Goal: Transaction & Acquisition: Download file/media

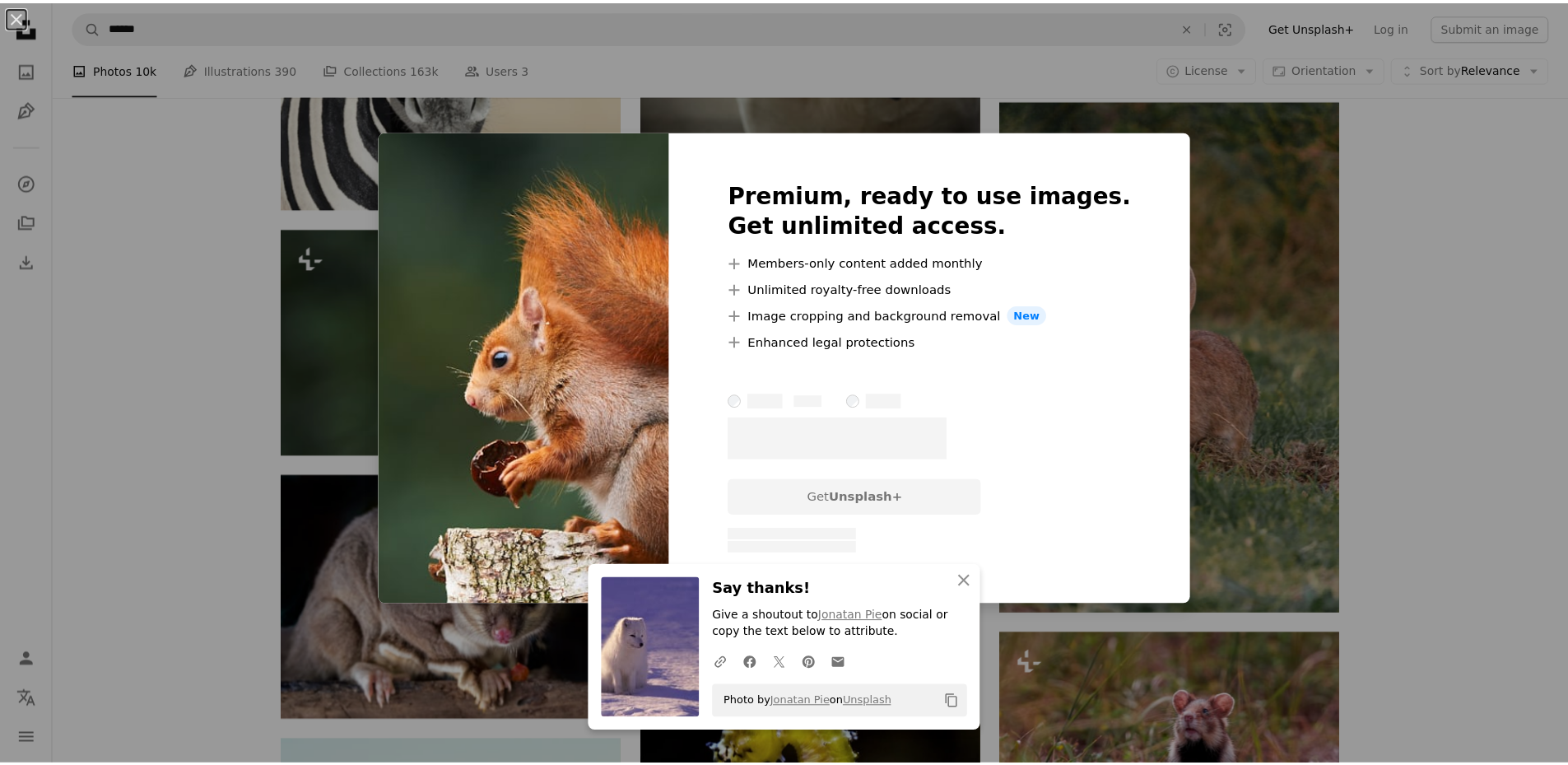
scroll to position [0, 247]
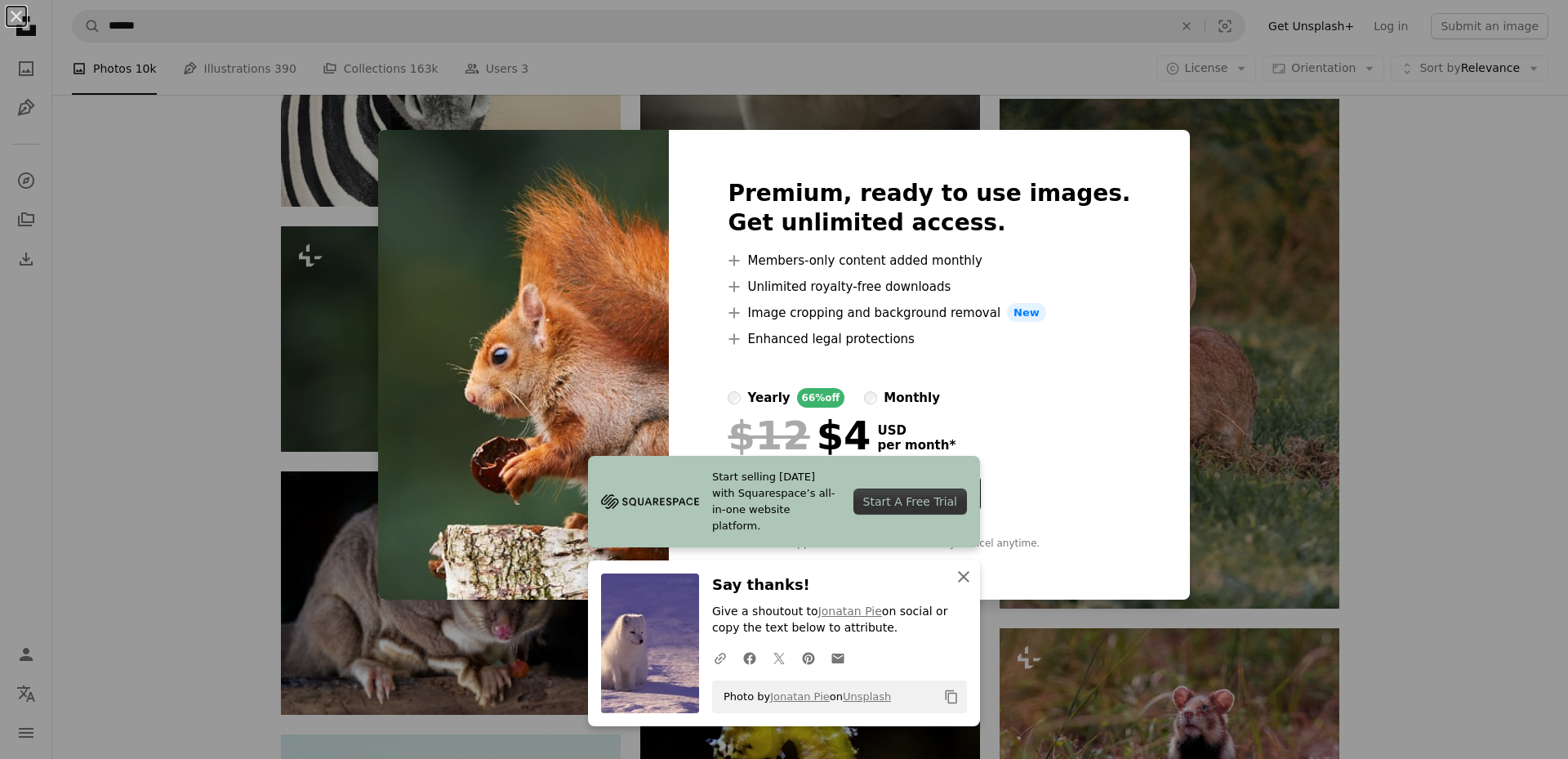
click at [955, 571] on icon "An X shape" at bounding box center [963, 576] width 20 height 20
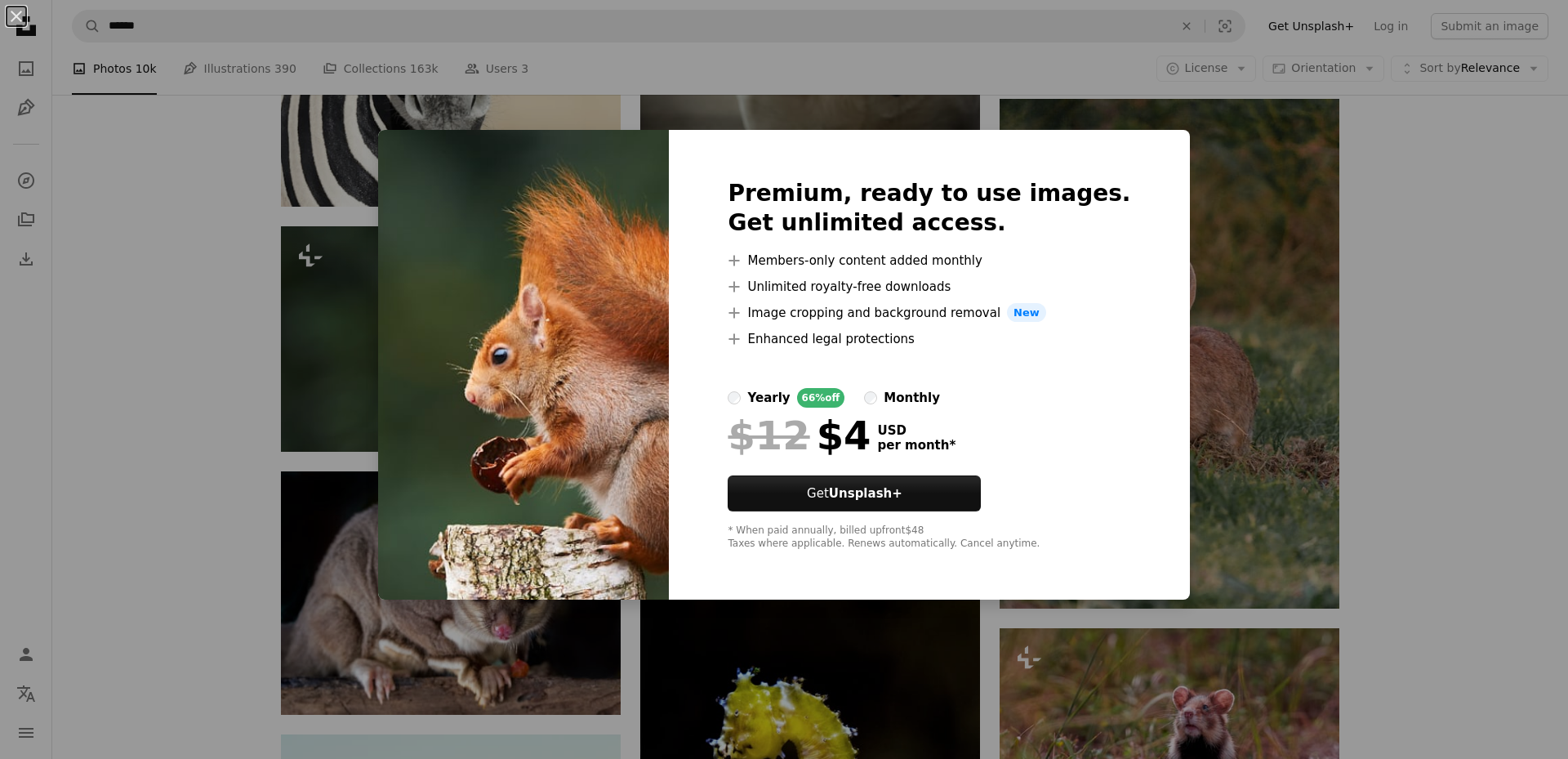
click at [133, 300] on div "An X shape Premium, ready to use images. Get unlimited access. A plus sign Memb…" at bounding box center [784, 379] width 1568 height 759
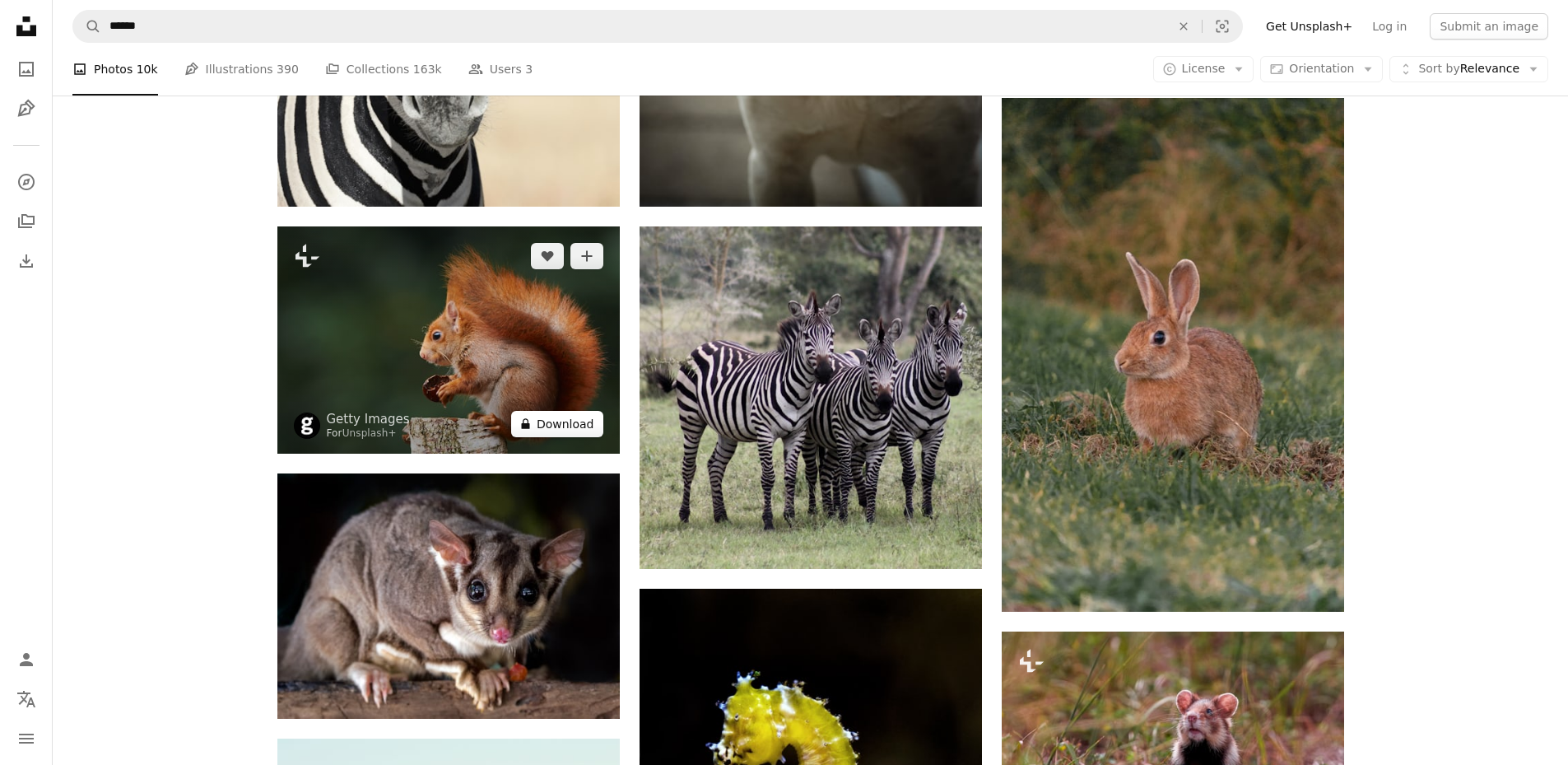
click at [568, 424] on button "A lock Download" at bounding box center [556, 424] width 92 height 26
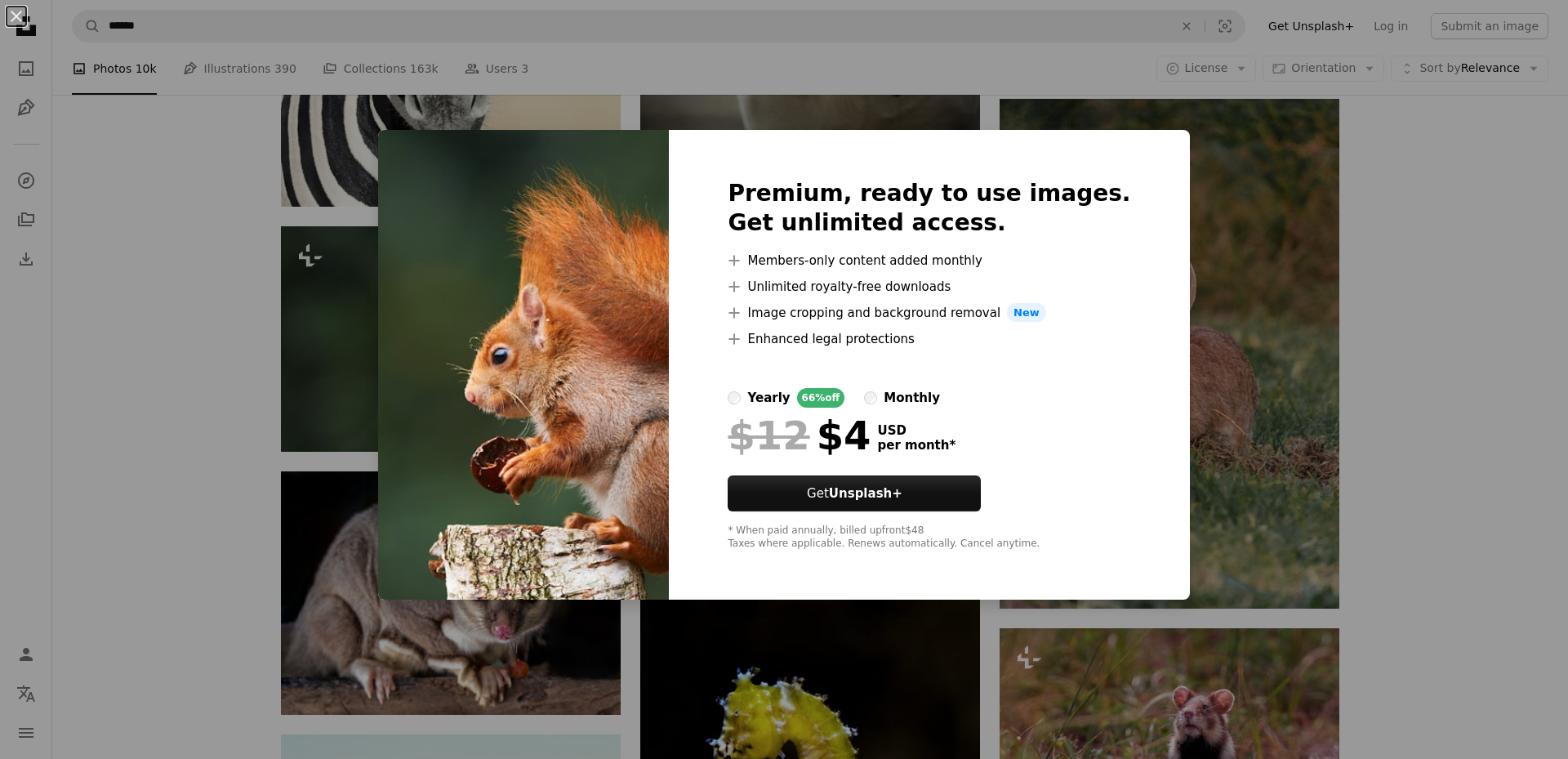
click at [147, 335] on div "An X shape Premium, ready to use images. Get unlimited access. A plus sign Memb…" at bounding box center [784, 379] width 1568 height 759
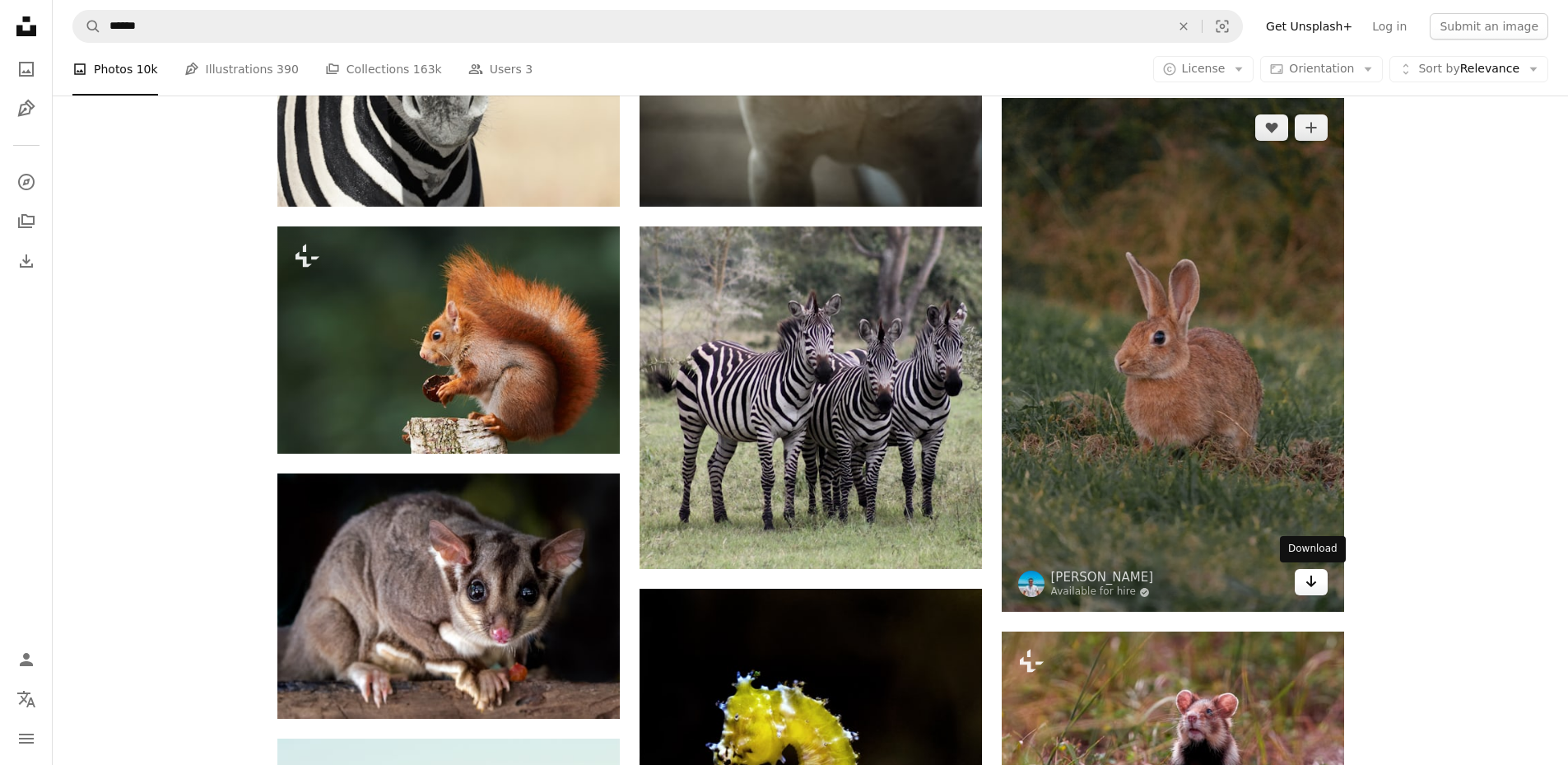
click at [1306, 587] on icon "Arrow pointing down" at bounding box center [1310, 581] width 13 height 20
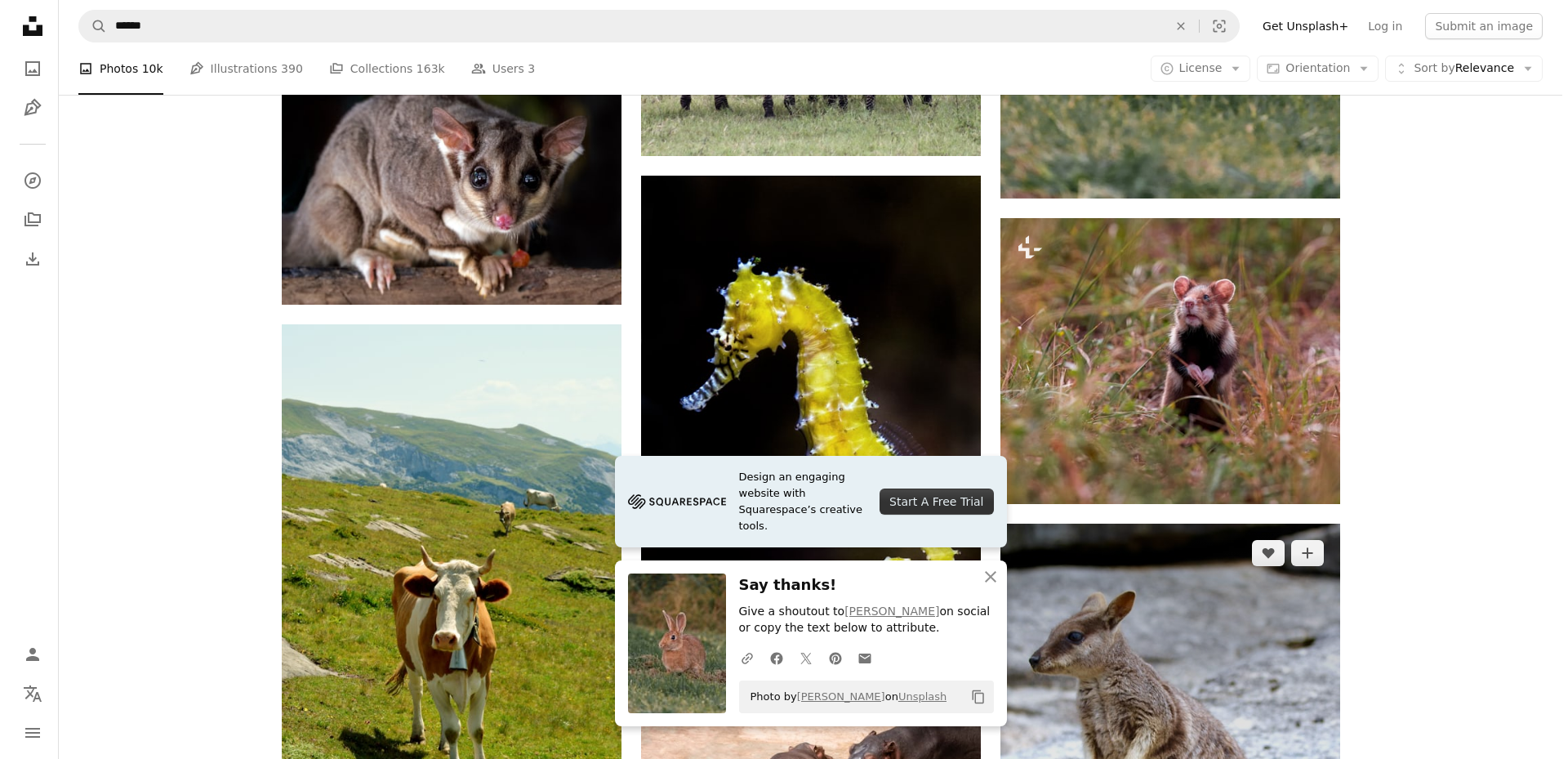
scroll to position [2859, 0]
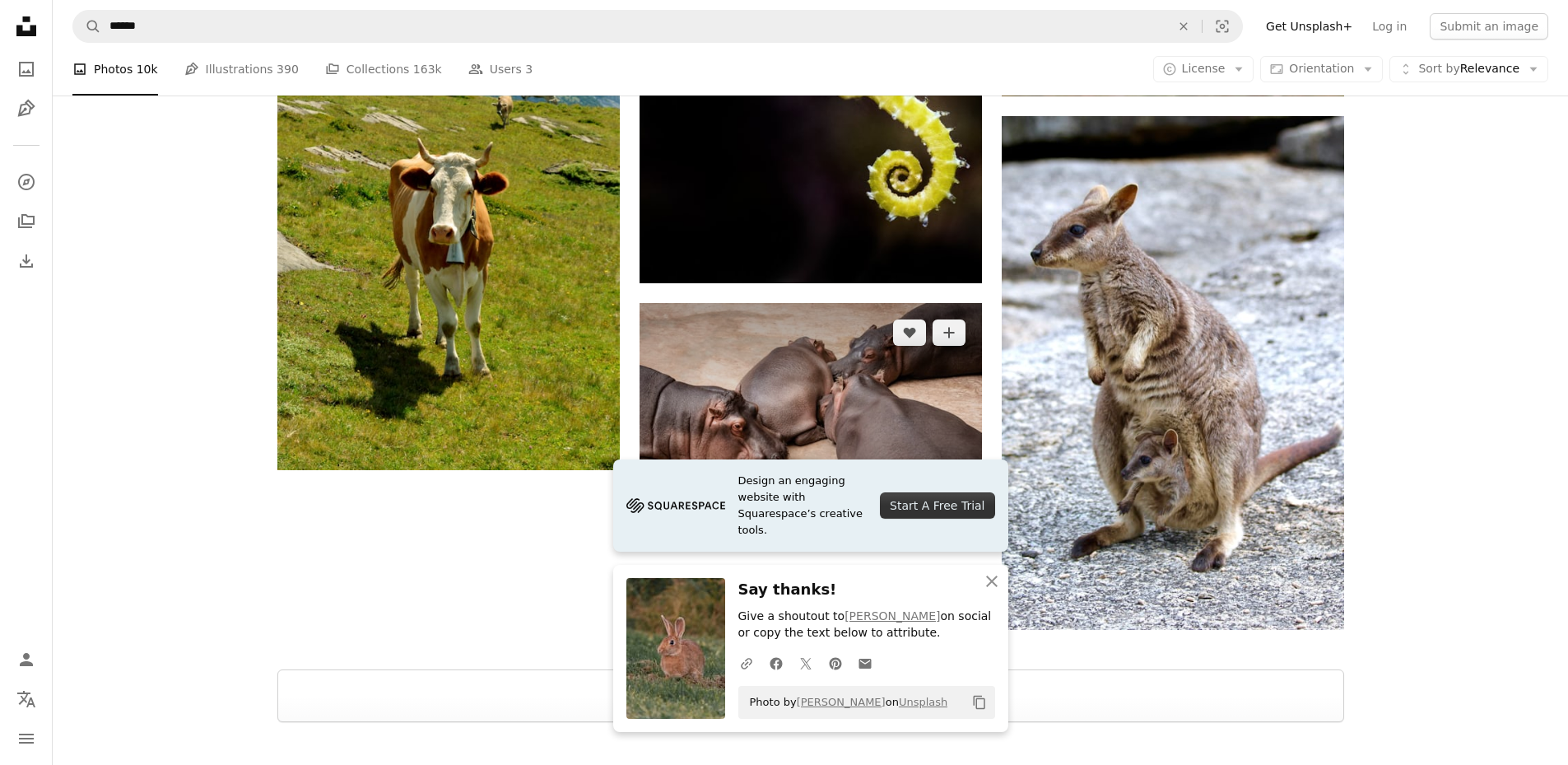
click at [920, 418] on img at bounding box center [810, 417] width 343 height 228
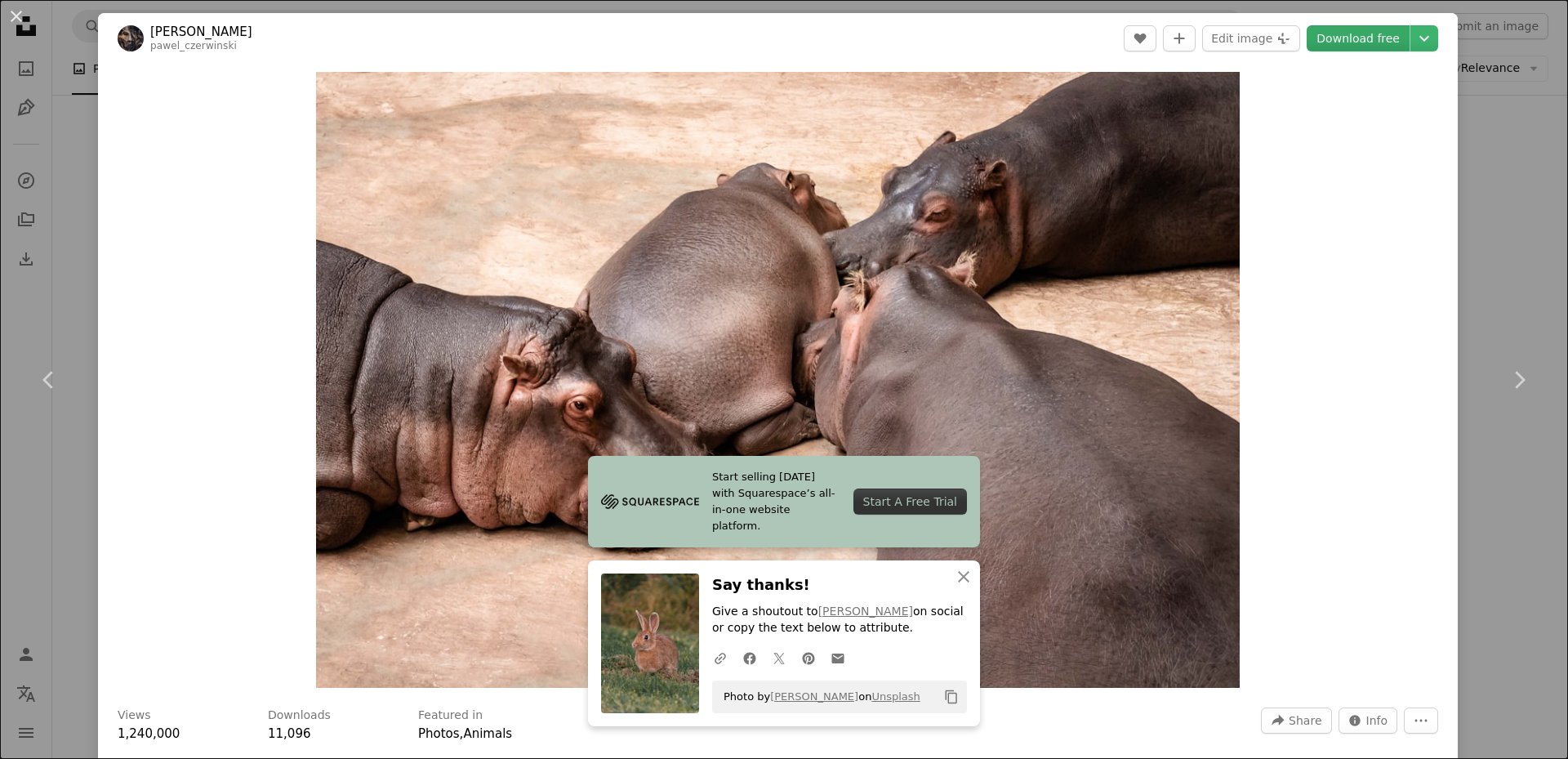
click at [1370, 41] on link "Download free" at bounding box center [1358, 38] width 103 height 26
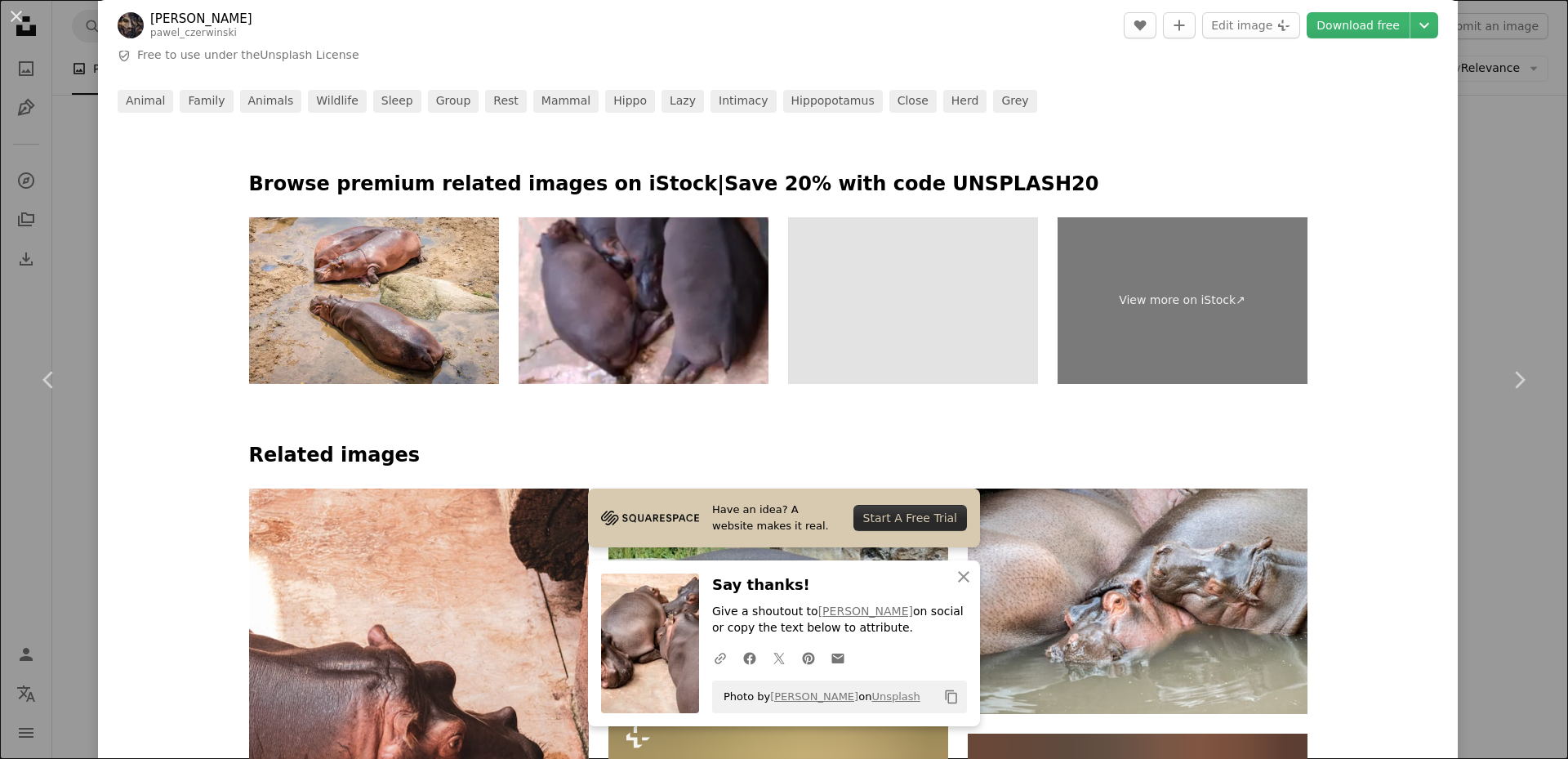
scroll to position [1225, 0]
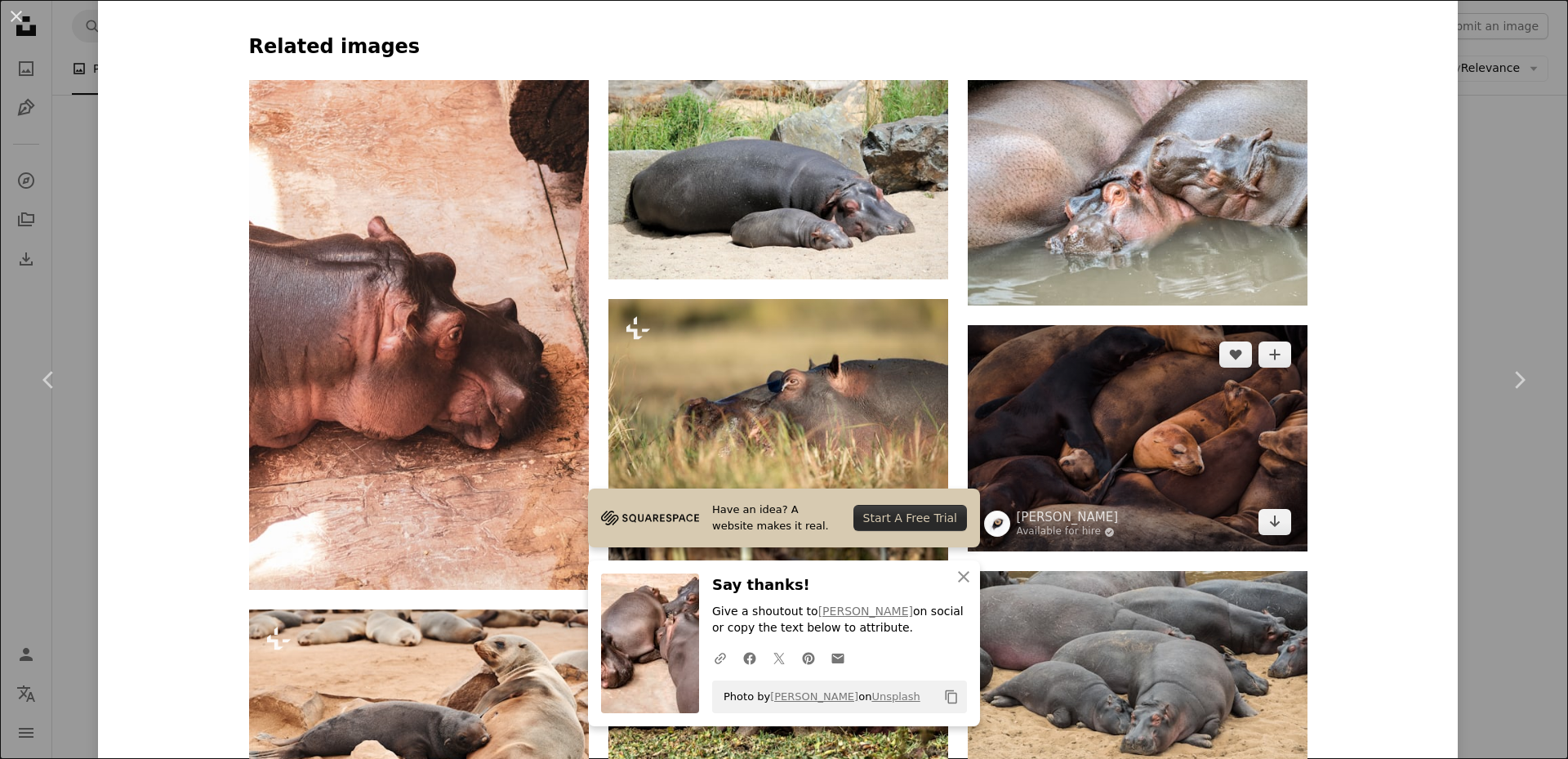
click at [1194, 384] on img at bounding box center [1137, 438] width 340 height 226
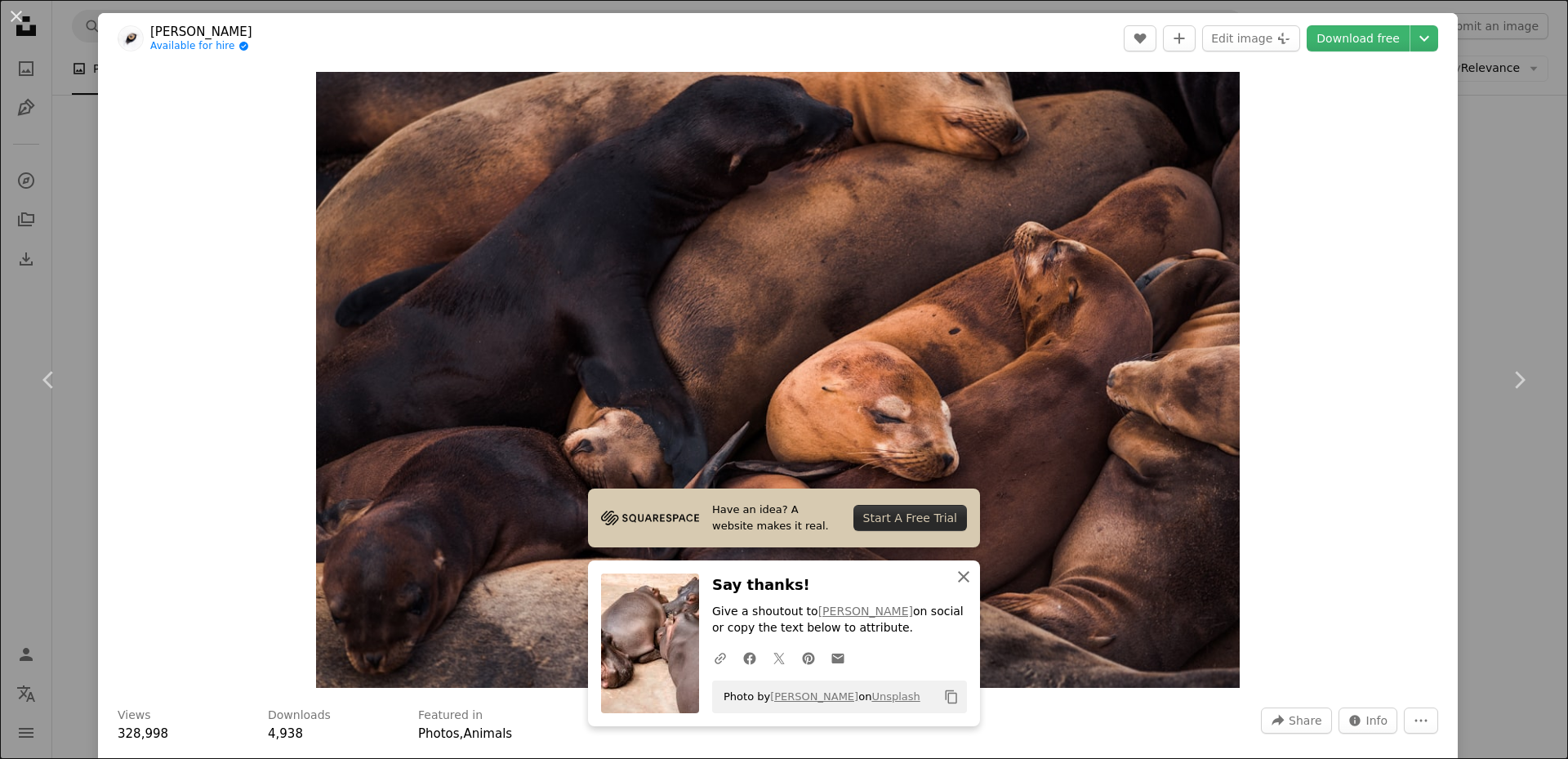
click at [965, 576] on icon "An X shape" at bounding box center [963, 576] width 20 height 20
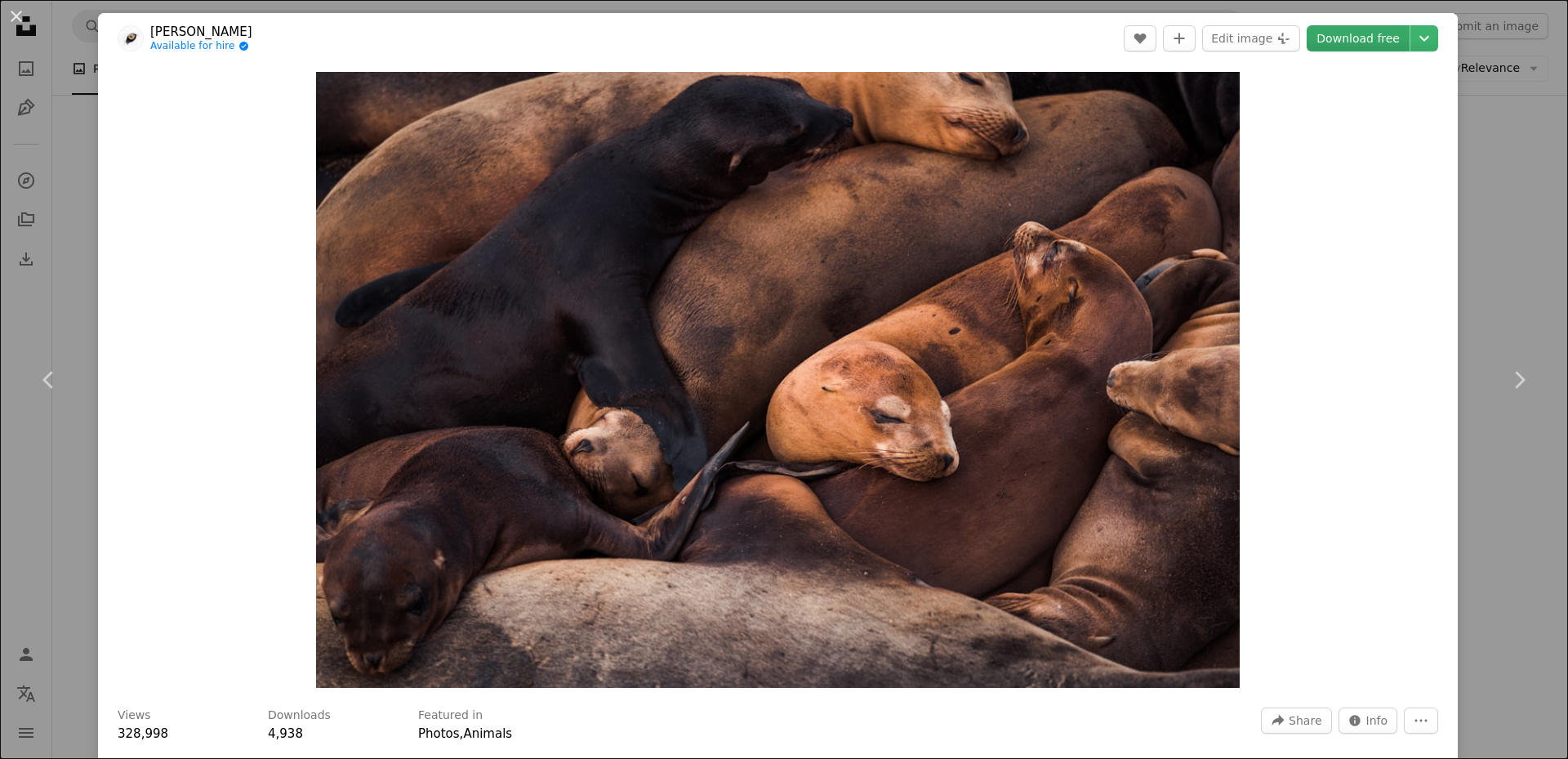
click at [1378, 42] on link "Download free" at bounding box center [1358, 38] width 103 height 26
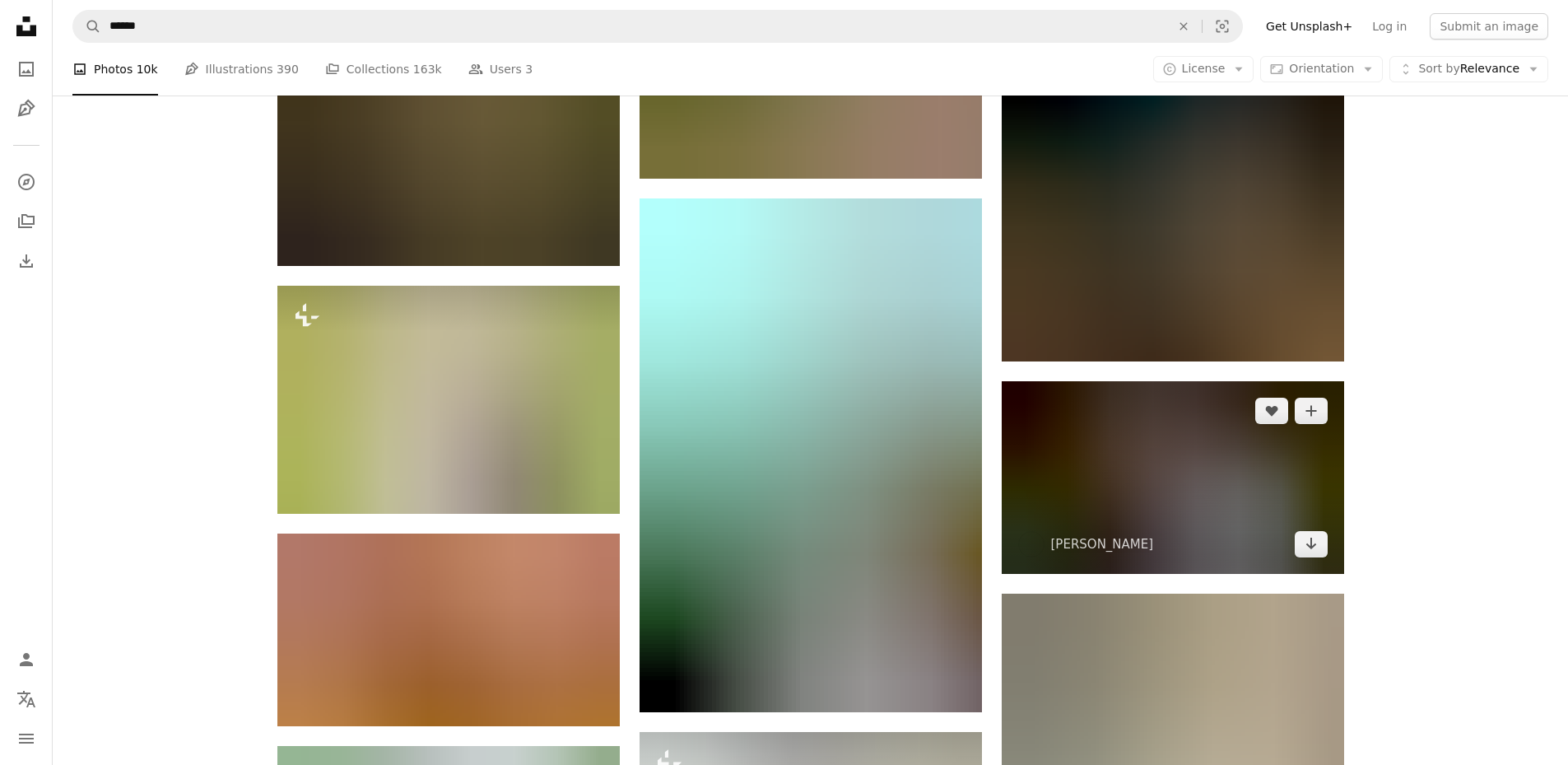
scroll to position [4940, 0]
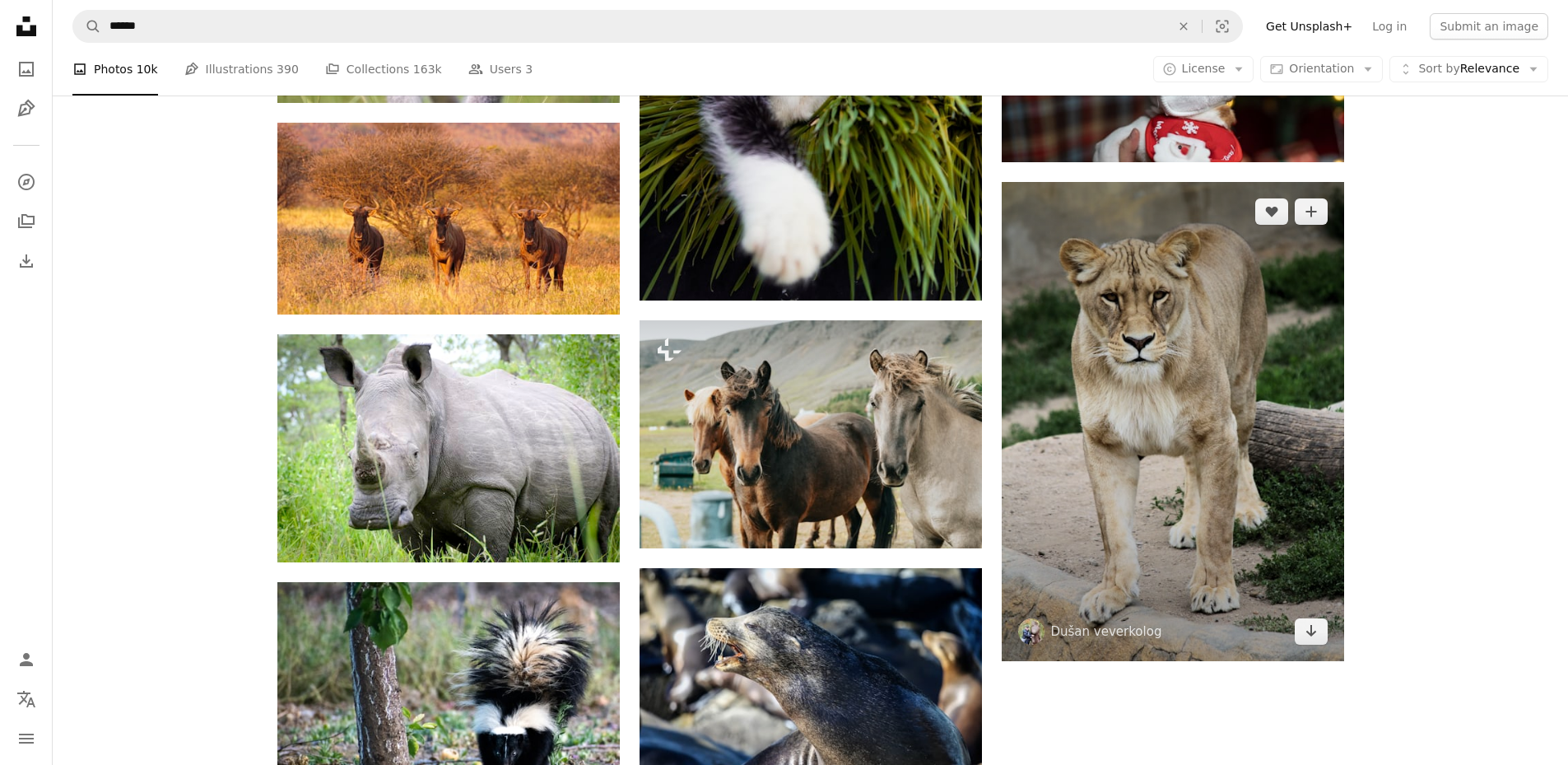
click at [1201, 497] on img at bounding box center [1172, 421] width 343 height 479
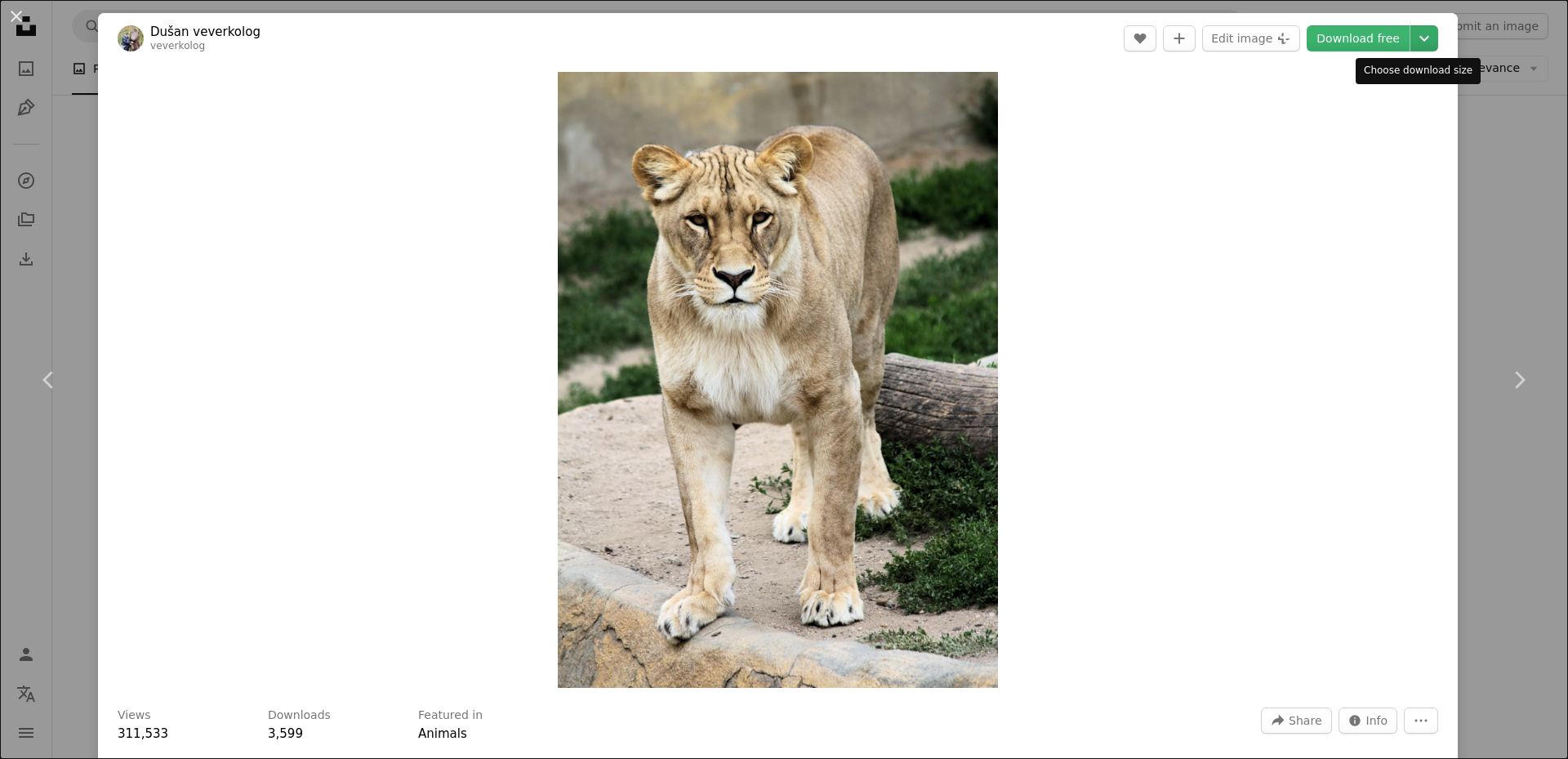
click at [1419, 38] on icon "Choose download size" at bounding box center [1424, 38] width 10 height 6
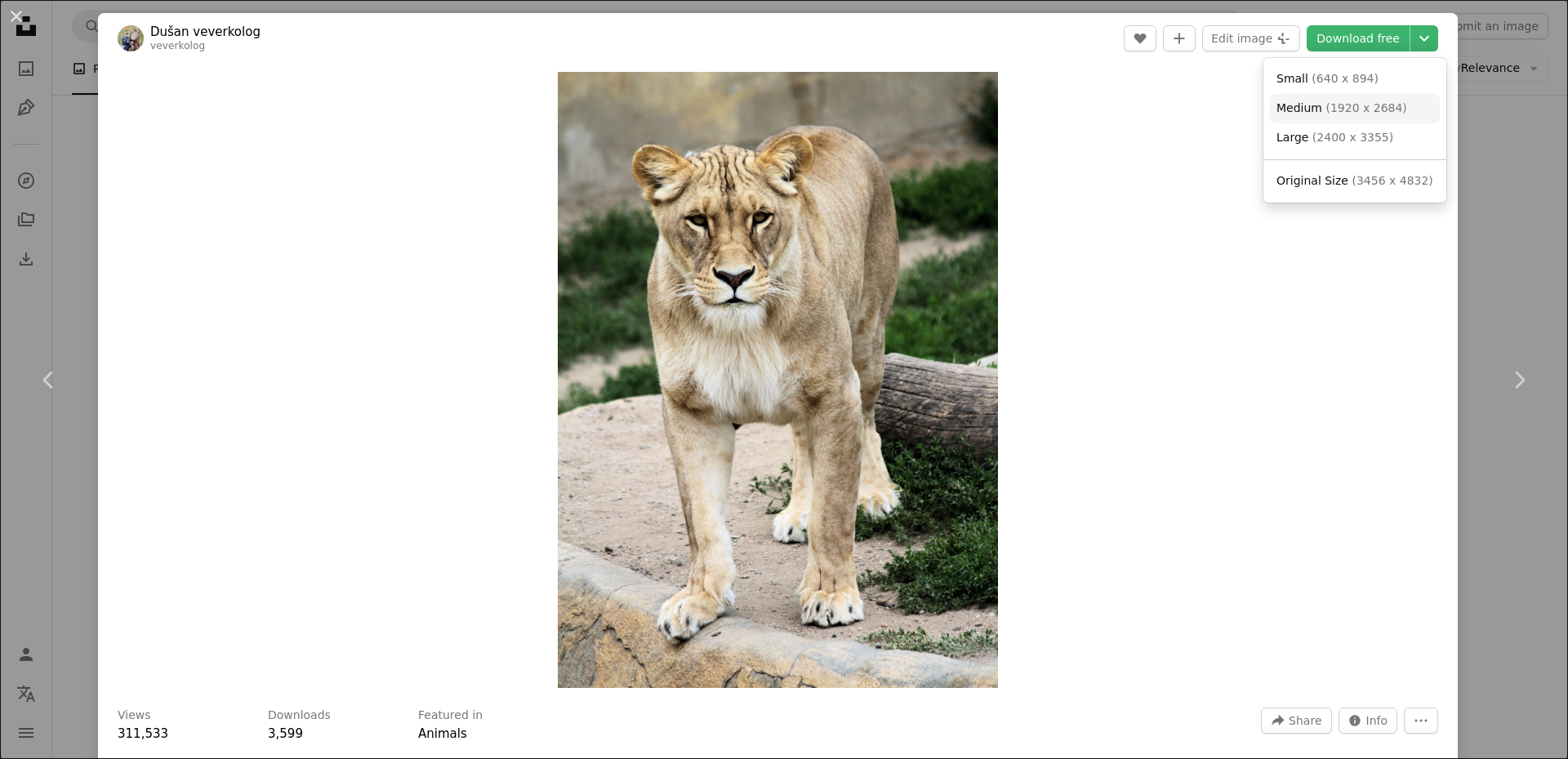
click at [1344, 116] on span "Medium ( 1920 x 2684 )" at bounding box center [1341, 109] width 130 height 17
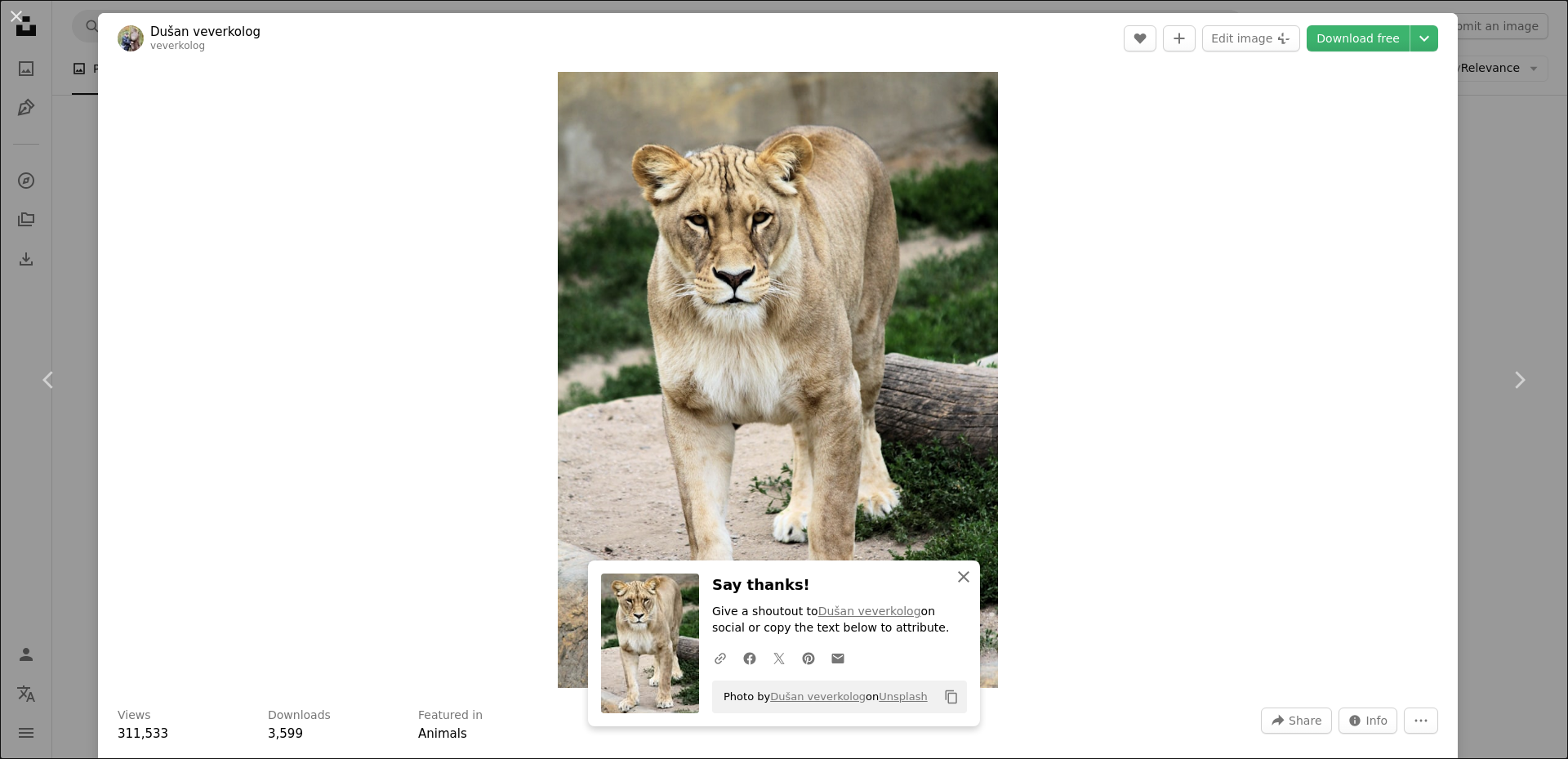
click at [959, 579] on icon "An X shape" at bounding box center [963, 576] width 20 height 20
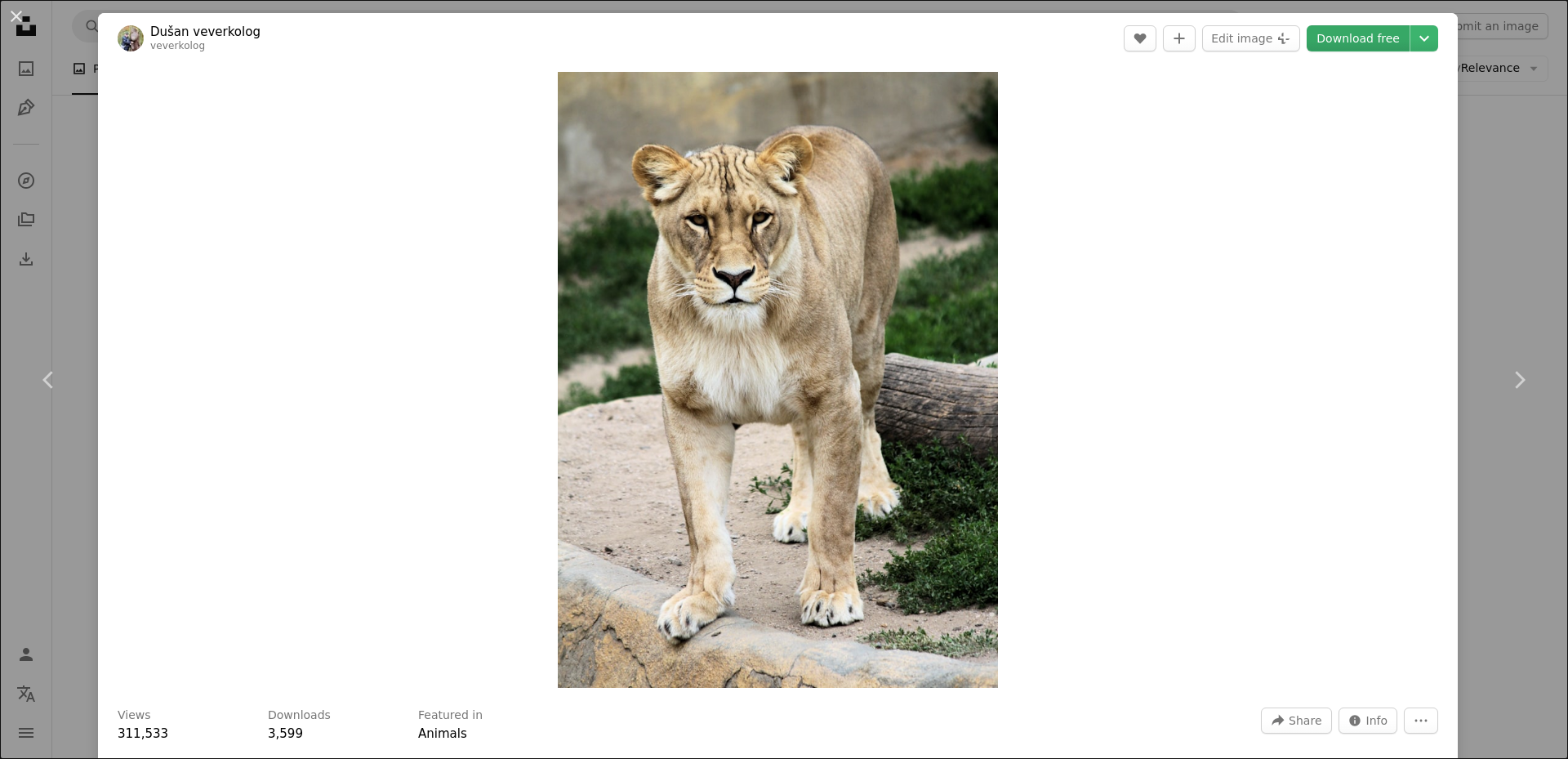
click at [1366, 37] on link "Download free" at bounding box center [1358, 38] width 103 height 26
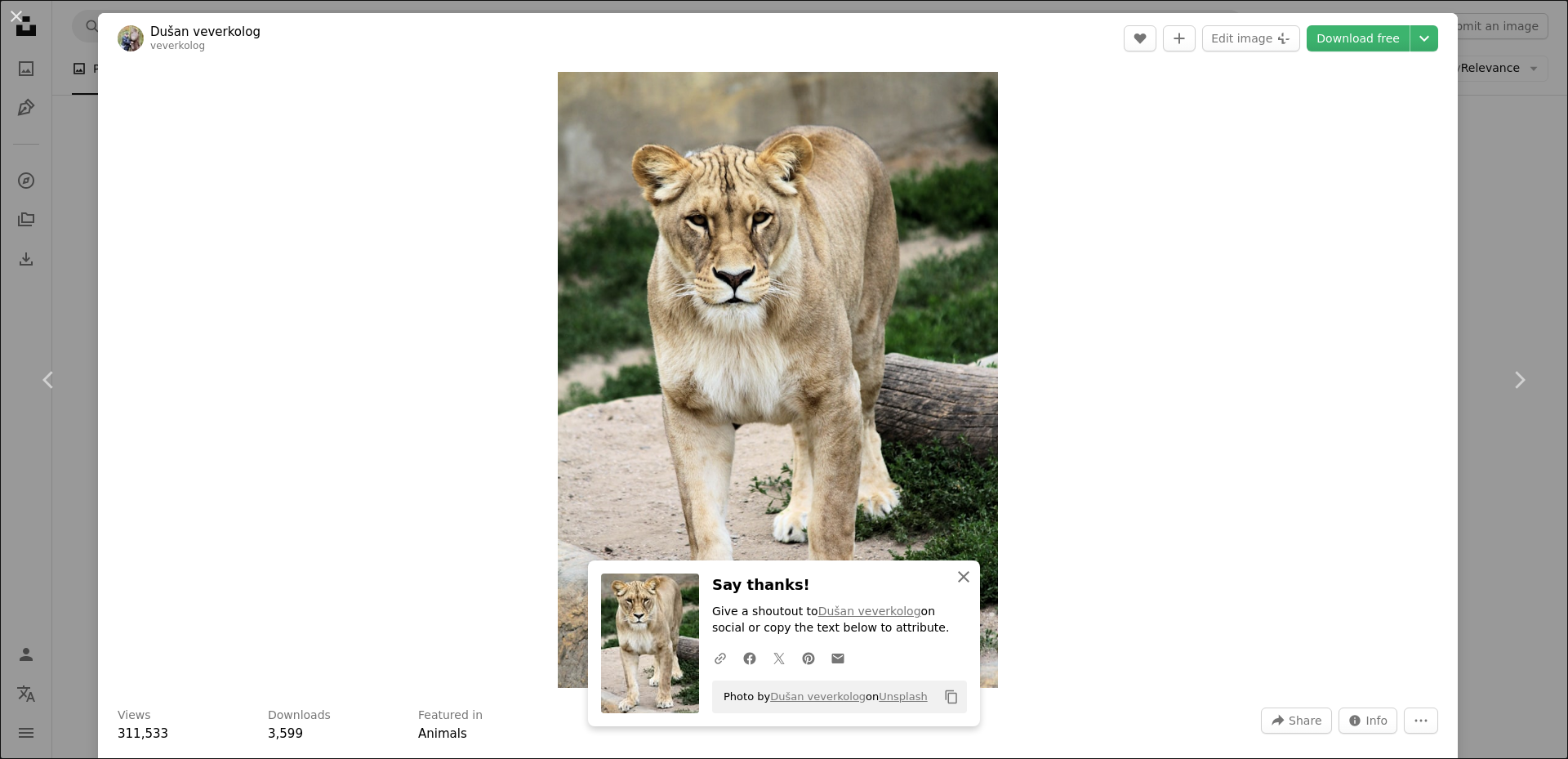
click at [953, 584] on icon "An X shape" at bounding box center [963, 576] width 20 height 20
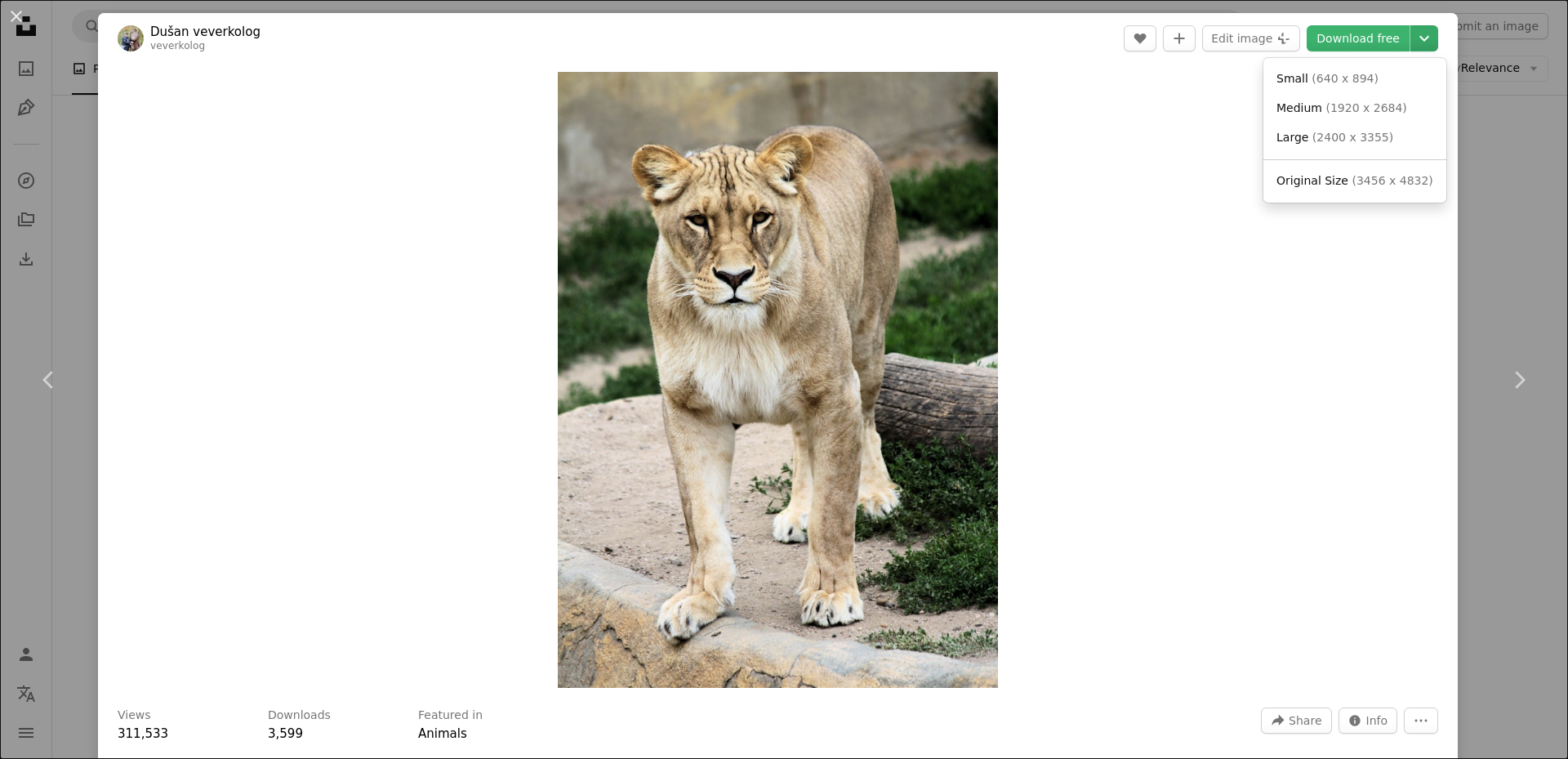
click at [1411, 36] on icon "Chevron down" at bounding box center [1424, 38] width 26 height 20
click at [1348, 108] on span "( 1920 x 2684 )" at bounding box center [1365, 107] width 81 height 13
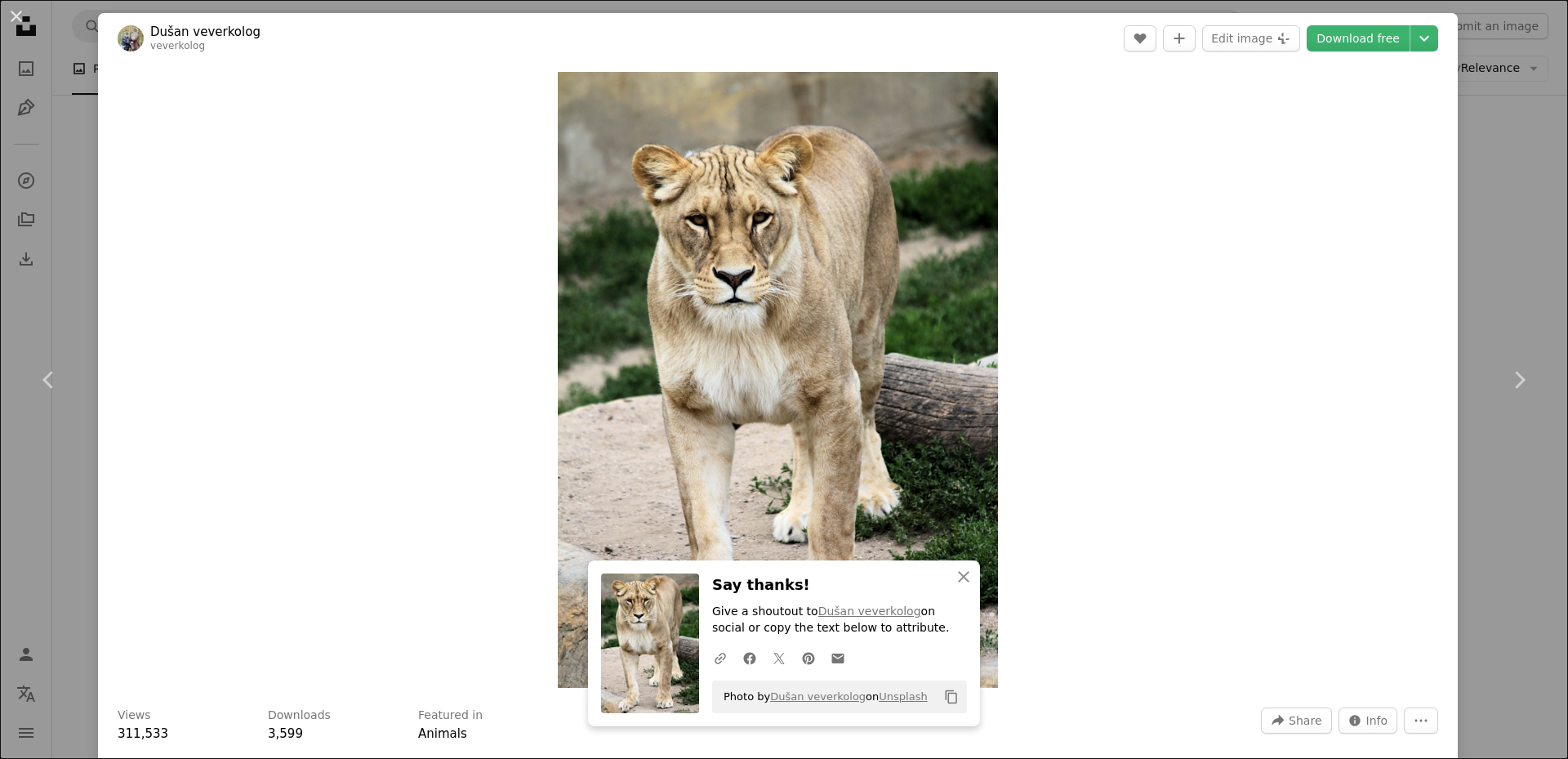
click at [1508, 136] on div "An X shape Chevron left Chevron right [PERSON_NAME] veverkolog A heart A plus s…" at bounding box center [784, 379] width 1568 height 759
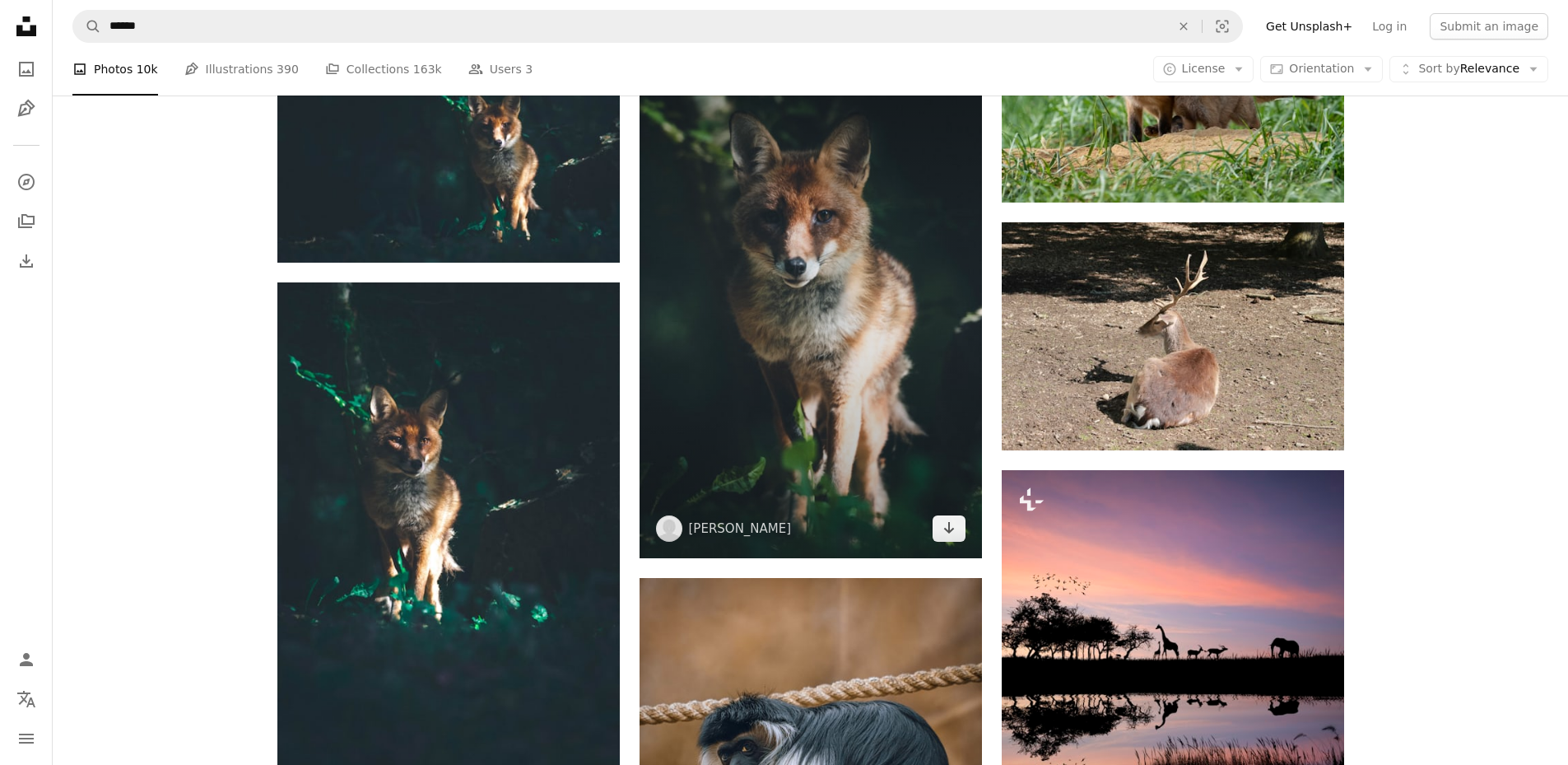
scroll to position [7409, 0]
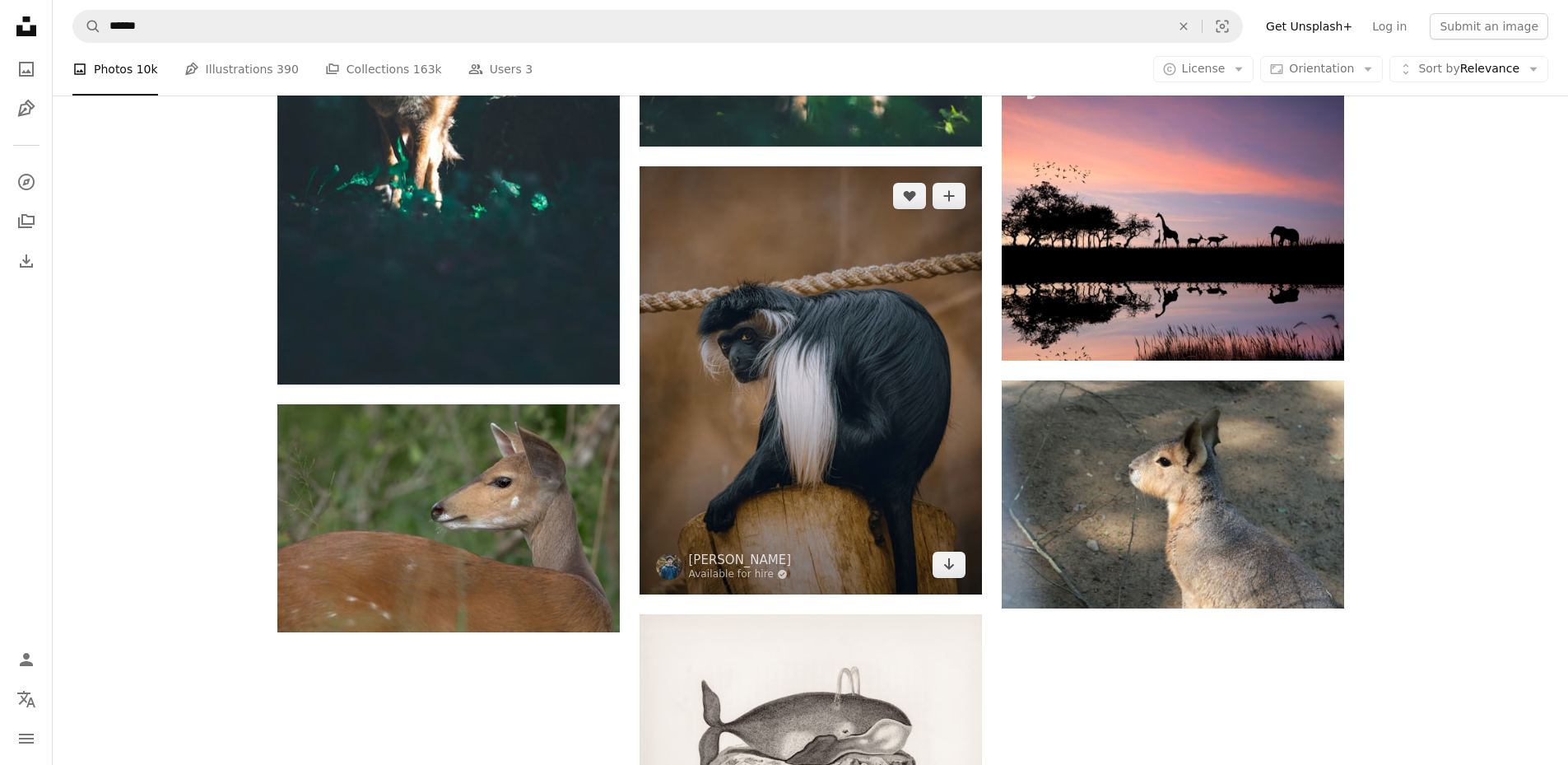
click at [887, 415] on img at bounding box center [810, 380] width 343 height 429
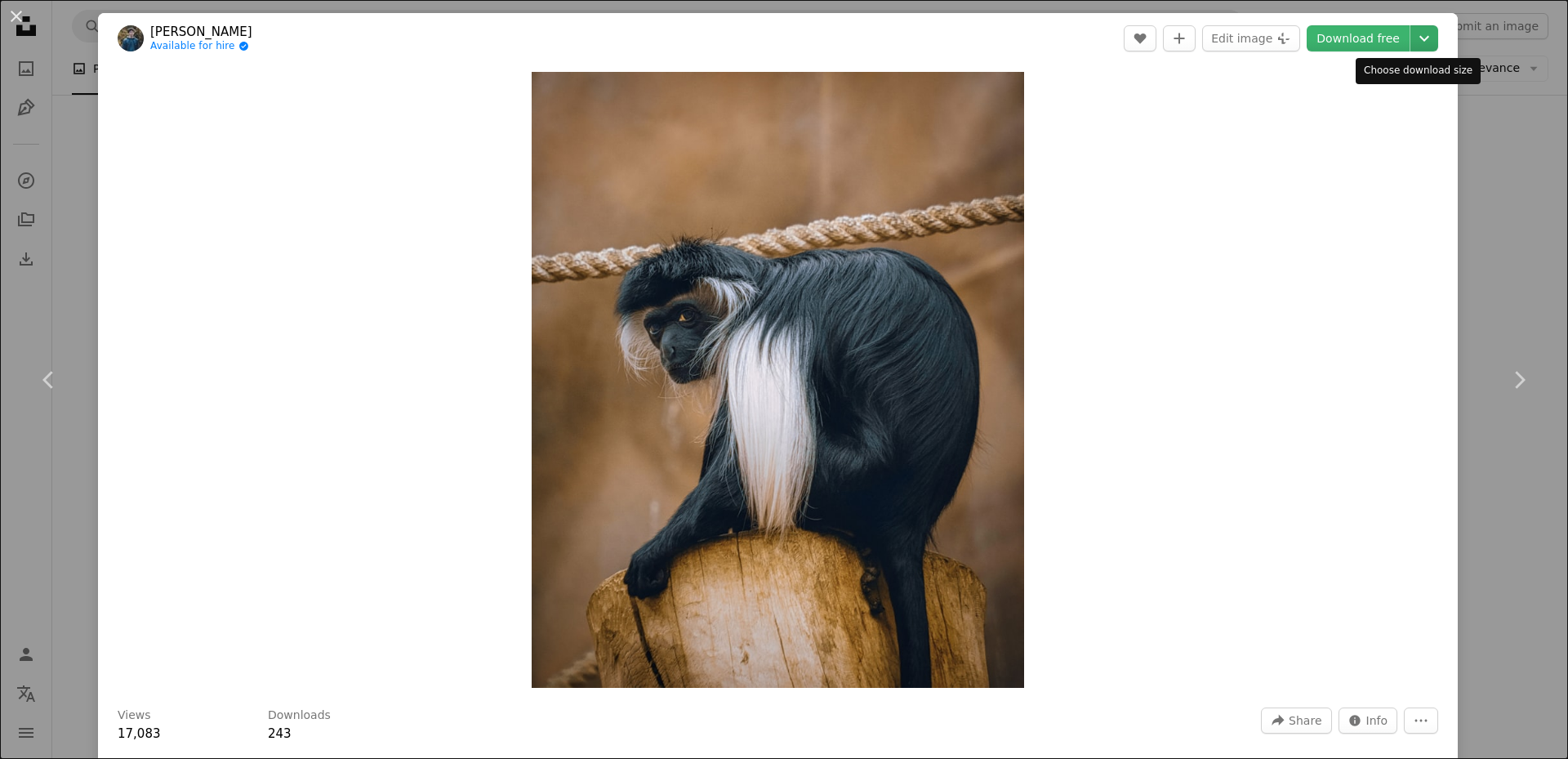
click at [1417, 43] on icon "Chevron down" at bounding box center [1424, 38] width 26 height 20
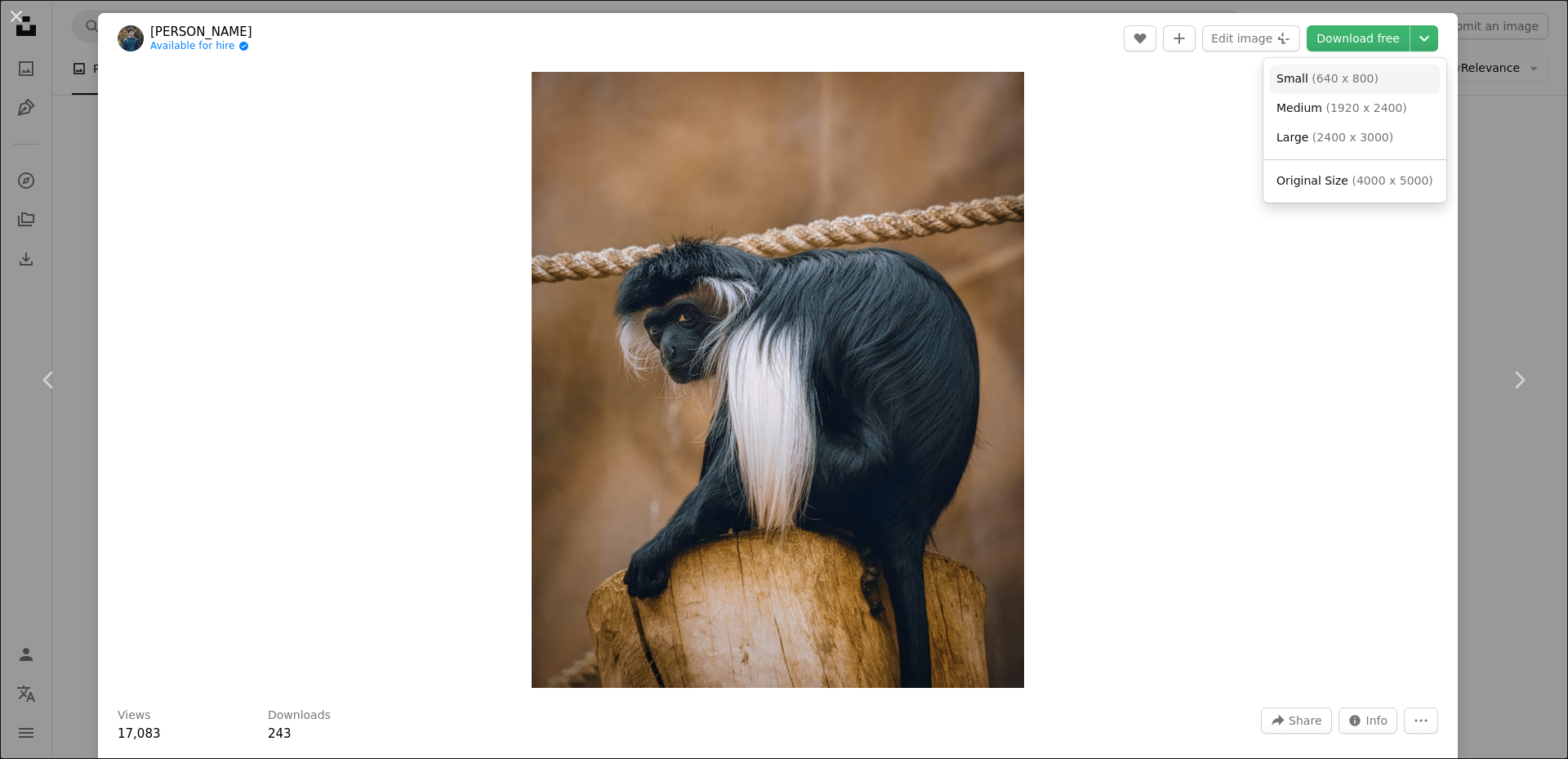
click at [1328, 87] on span "Small ( 640 x 800 )" at bounding box center [1326, 79] width 102 height 17
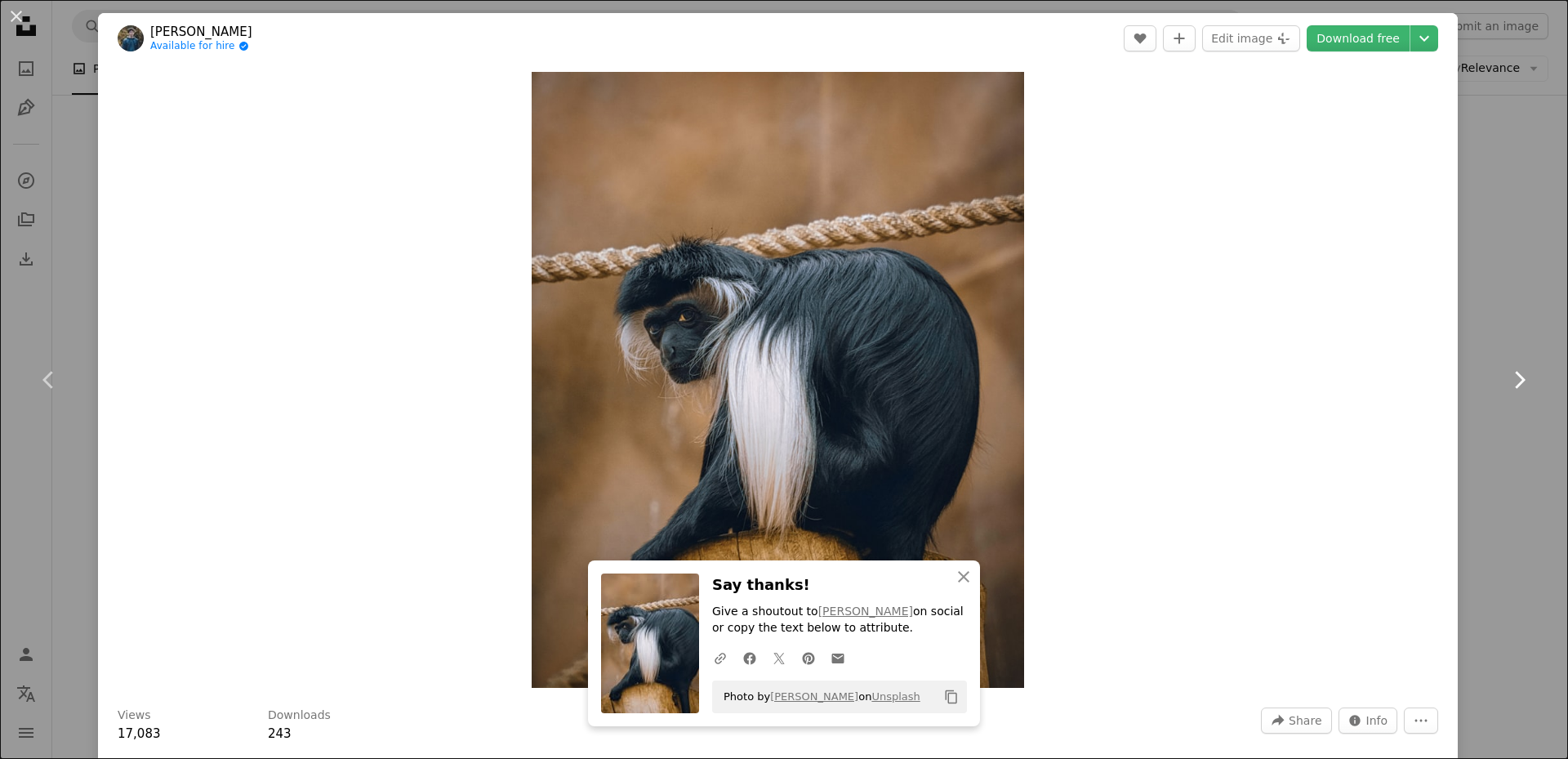
click at [1505, 375] on icon "Chevron right" at bounding box center [1518, 380] width 26 height 26
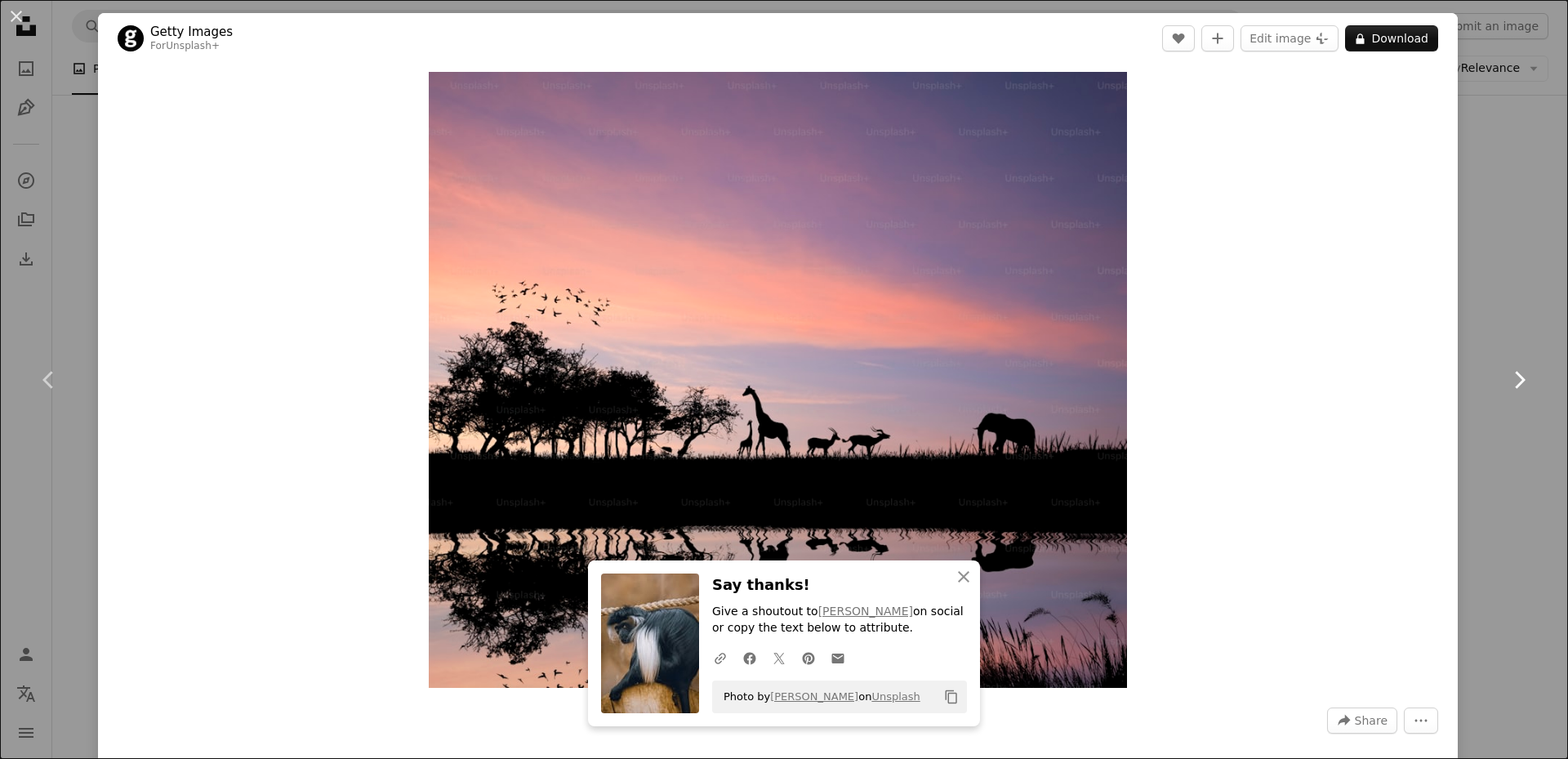
click at [1512, 377] on icon "Chevron right" at bounding box center [1518, 380] width 26 height 26
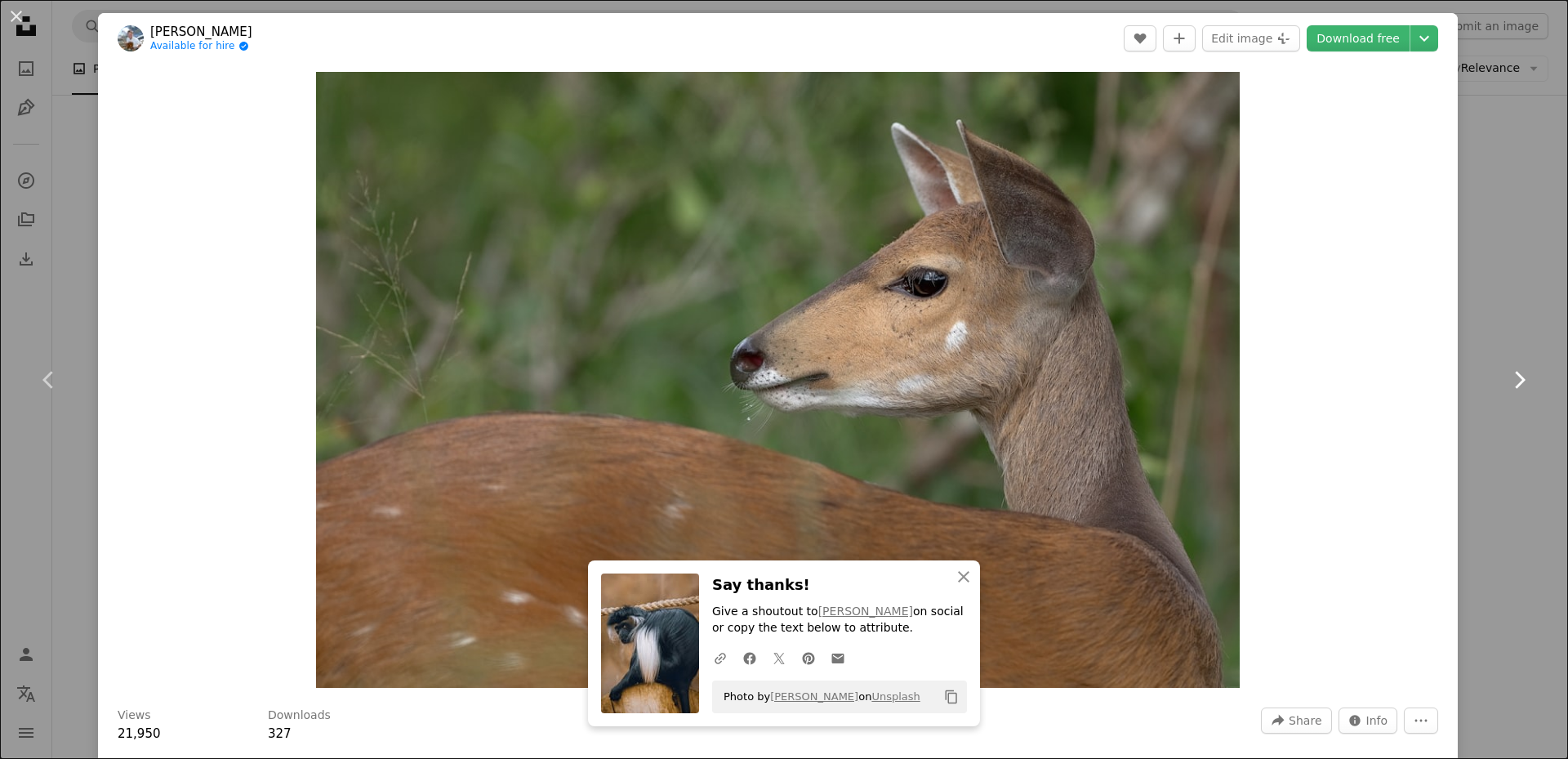
click at [1506, 382] on icon "Chevron right" at bounding box center [1518, 380] width 26 height 26
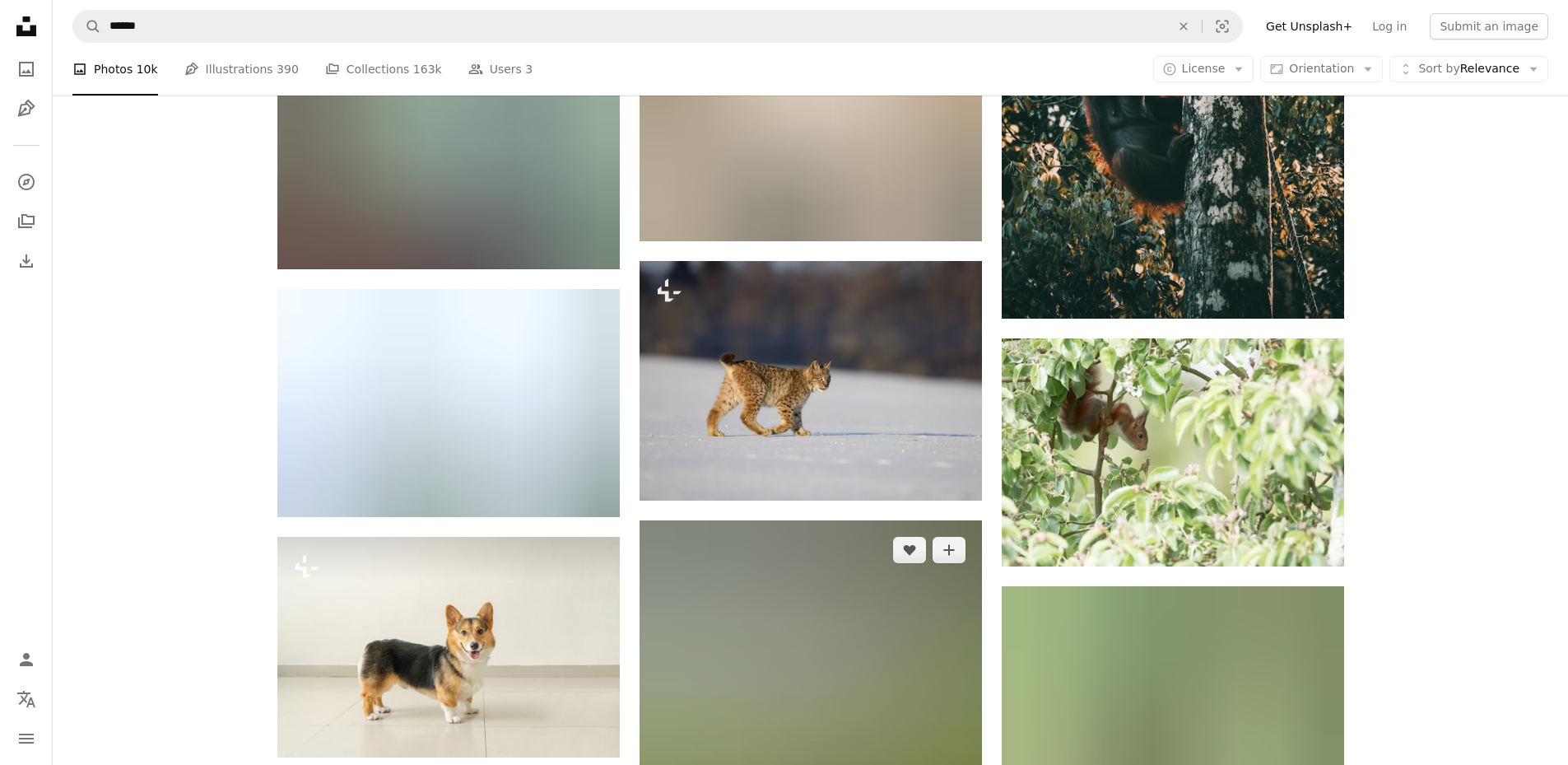
scroll to position [8645, 0]
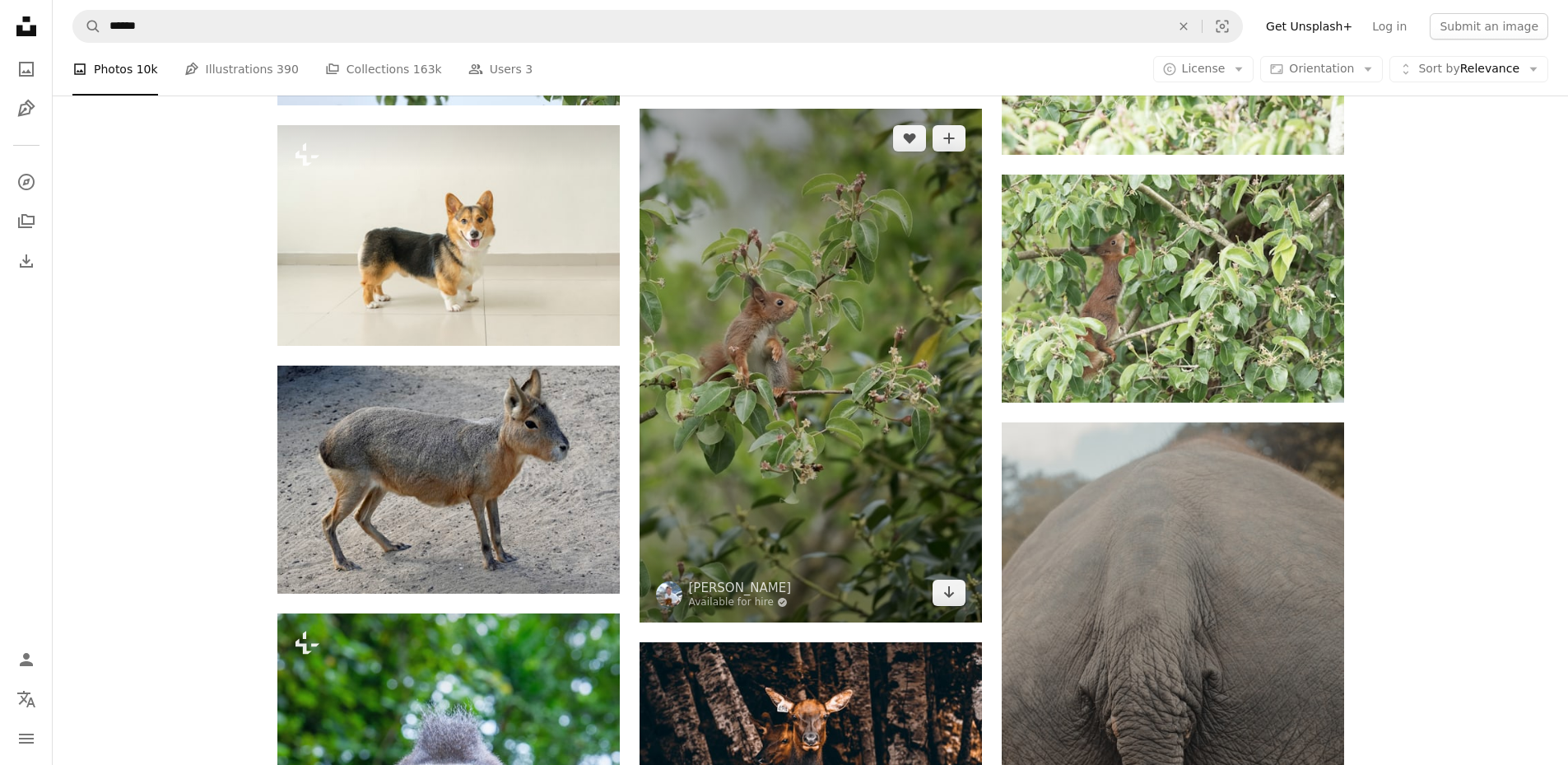
click at [795, 318] on img at bounding box center [810, 365] width 343 height 514
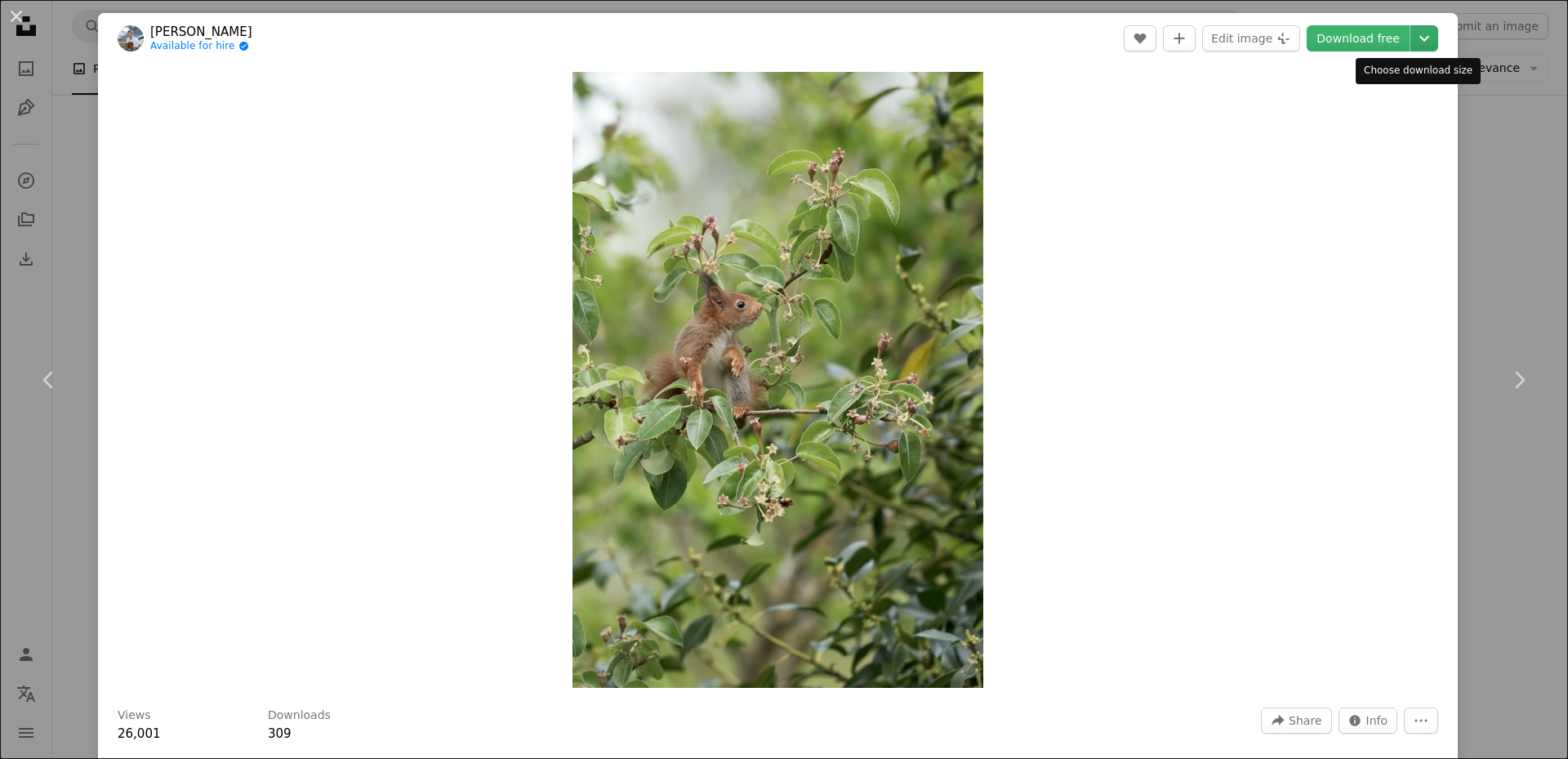
click at [1413, 47] on icon "Chevron down" at bounding box center [1424, 38] width 26 height 20
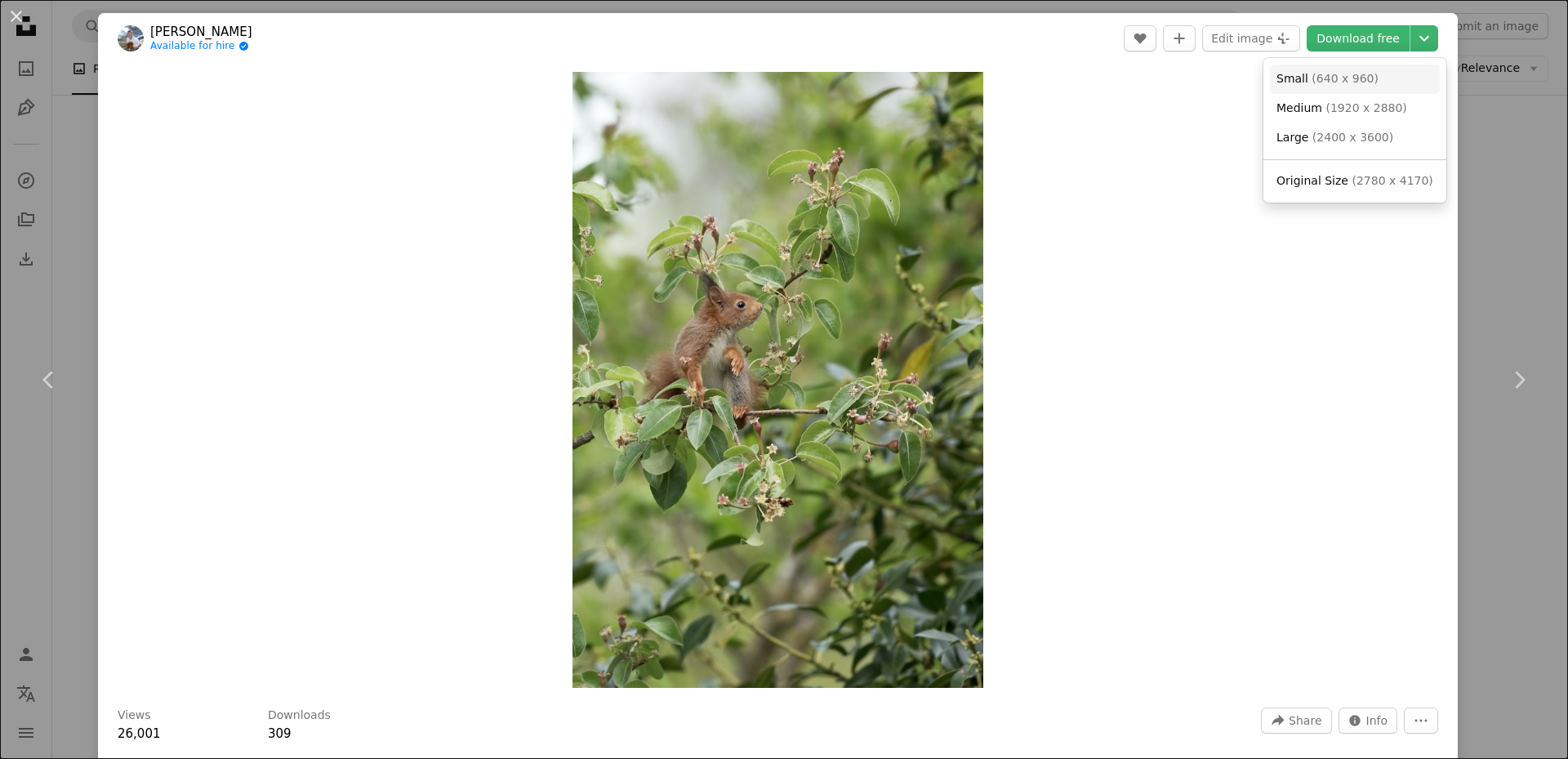
click at [1340, 88] on link "Small ( 640 x 960 )" at bounding box center [1354, 79] width 169 height 30
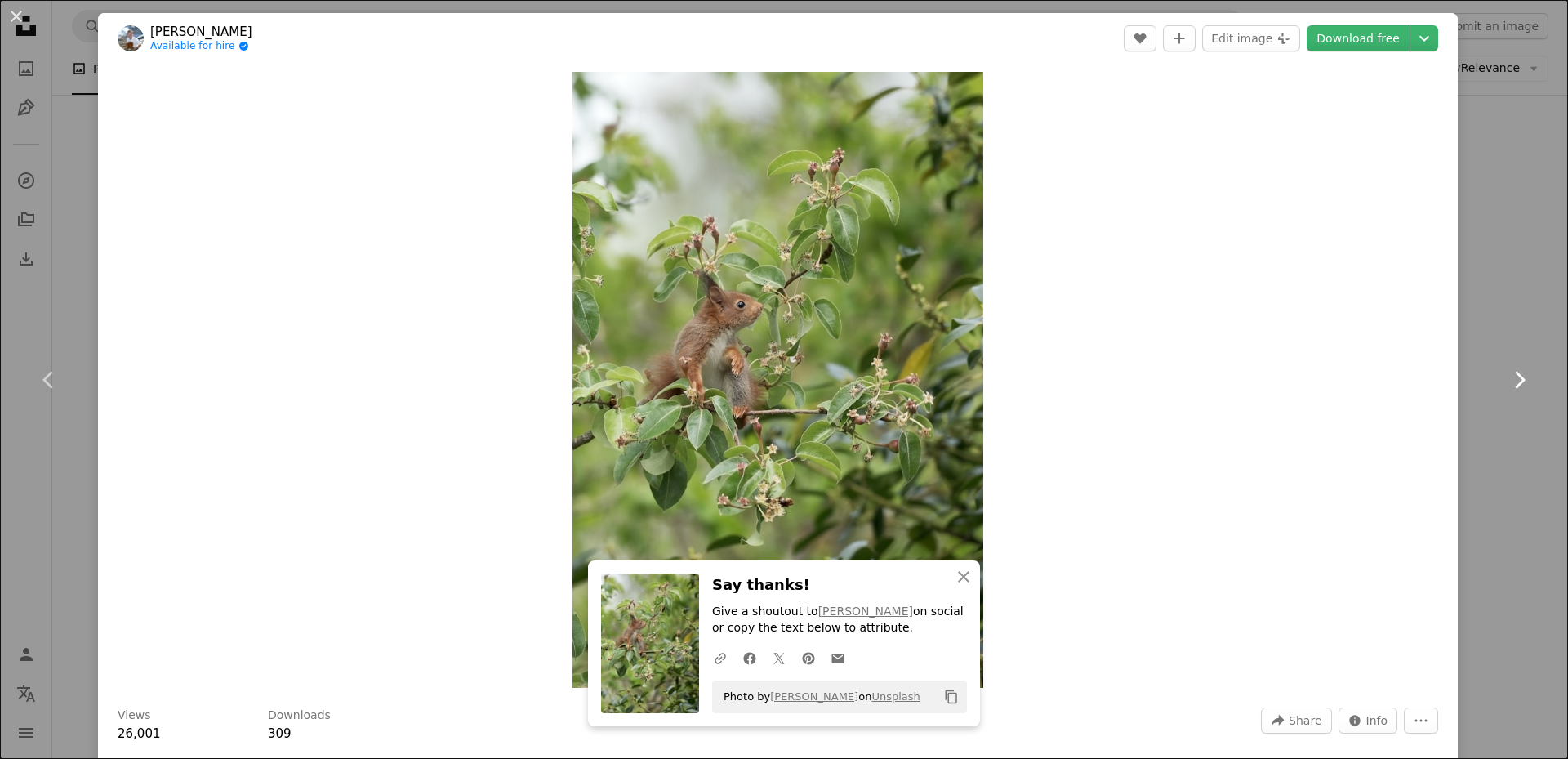
click at [1486, 303] on link "Chevron right" at bounding box center [1518, 380] width 98 height 156
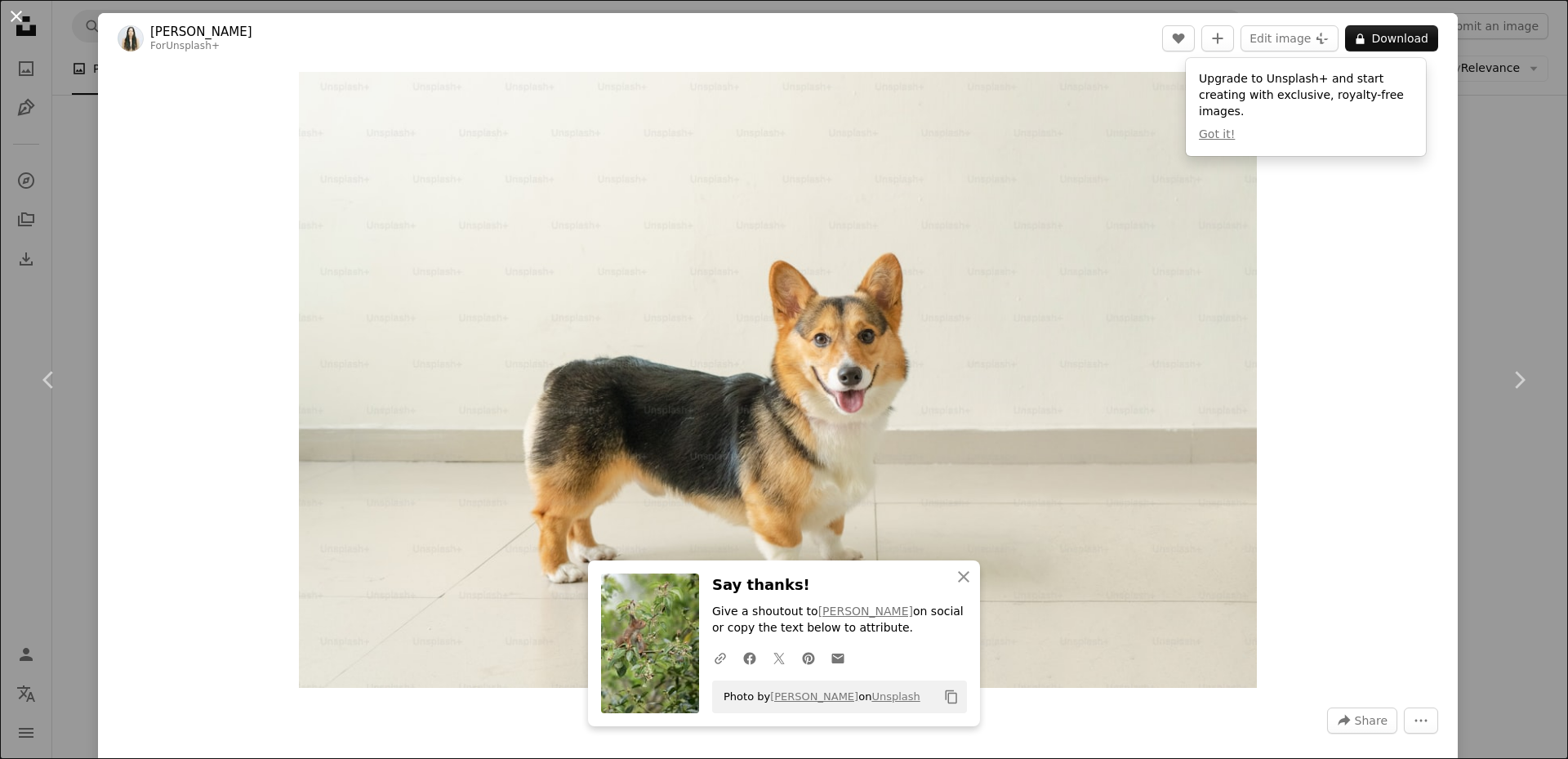
click at [14, 16] on button "An X shape" at bounding box center [17, 17] width 20 height 20
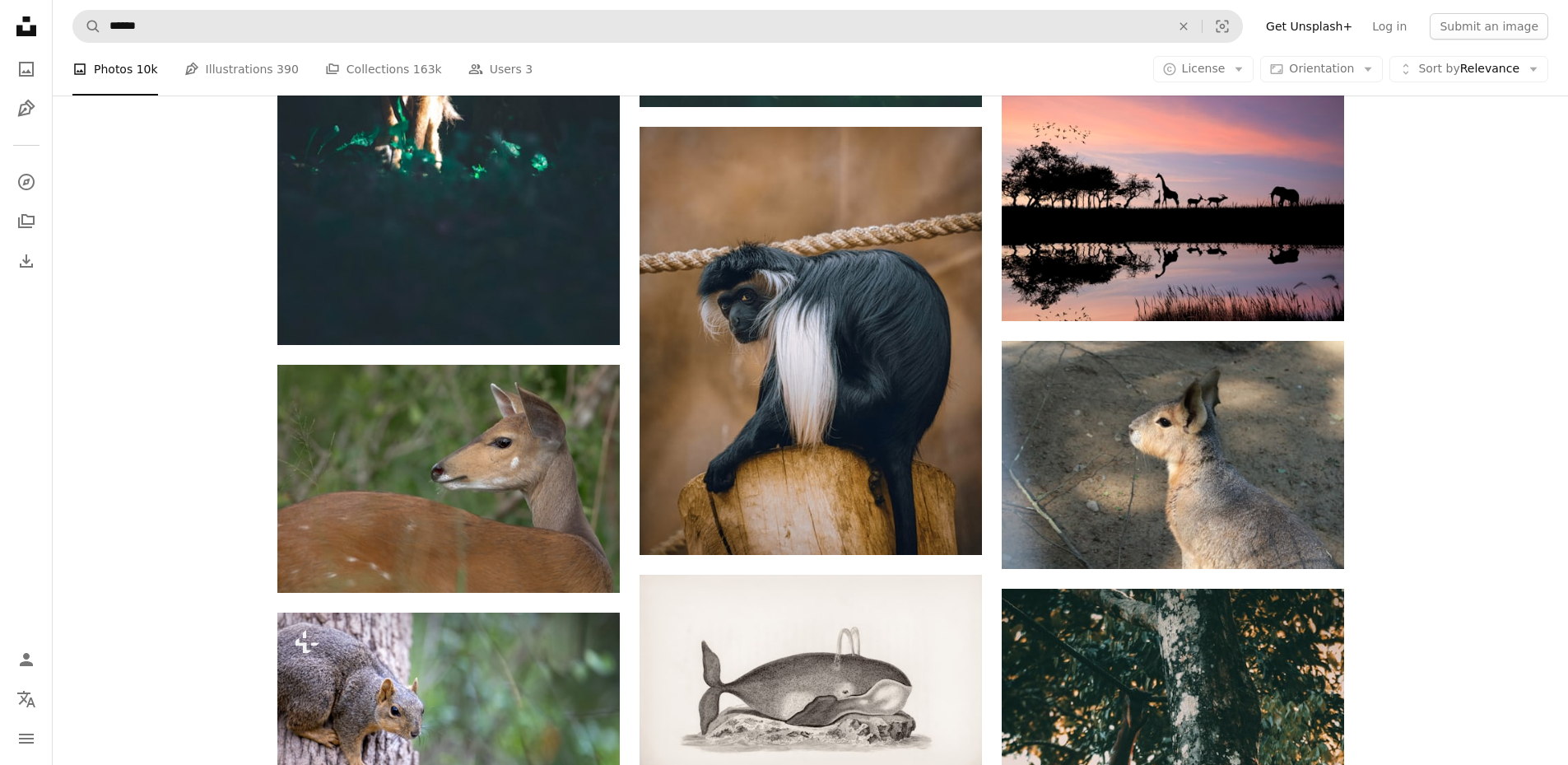
scroll to position [7409, 0]
